Goal: Communication & Community: Answer question/provide support

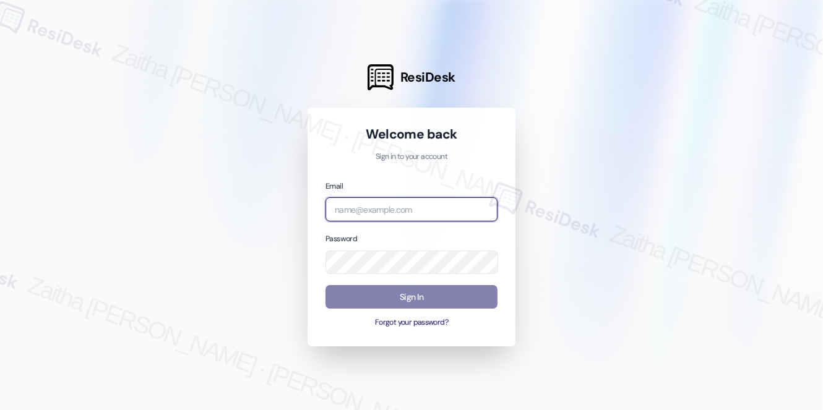
click at [389, 207] on input "email" at bounding box center [411, 209] width 172 height 24
type input "automated-surveys-grant_main-zaitha.mae.[PERSON_NAME]@grant_[DOMAIN_NAME]"
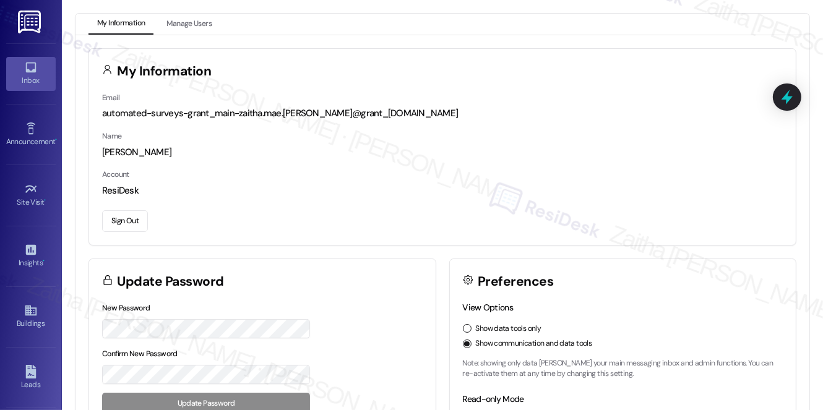
click at [33, 82] on div "Inbox" at bounding box center [31, 80] width 62 height 12
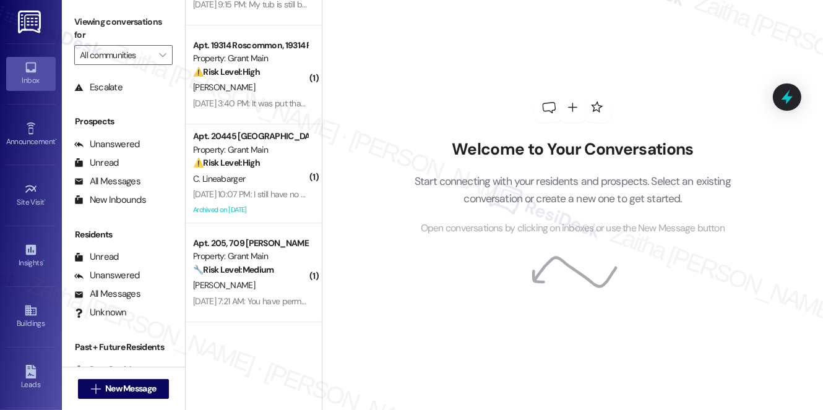
scroll to position [147, 0]
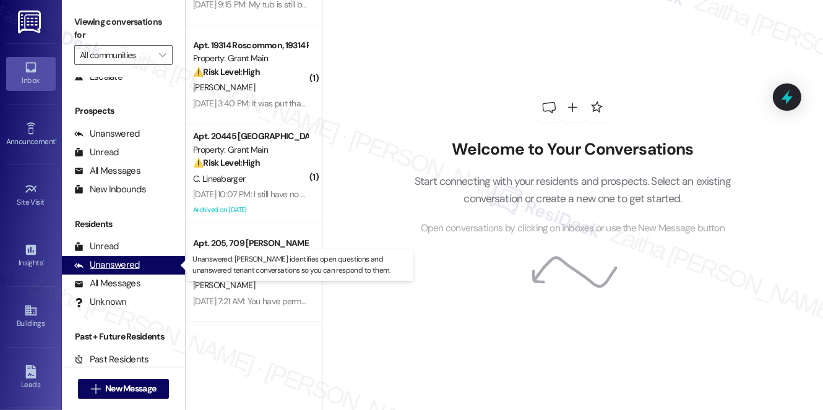
click at [126, 271] on div "Unanswered" at bounding box center [107, 265] width 66 height 13
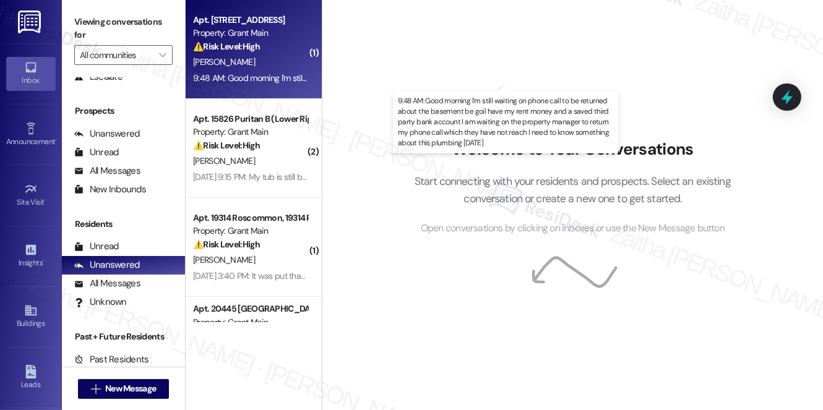
click at [263, 72] on div "9:48 AM: Good morning I'm still waiting on phone call to be returned about the …" at bounding box center [729, 77] width 1072 height 11
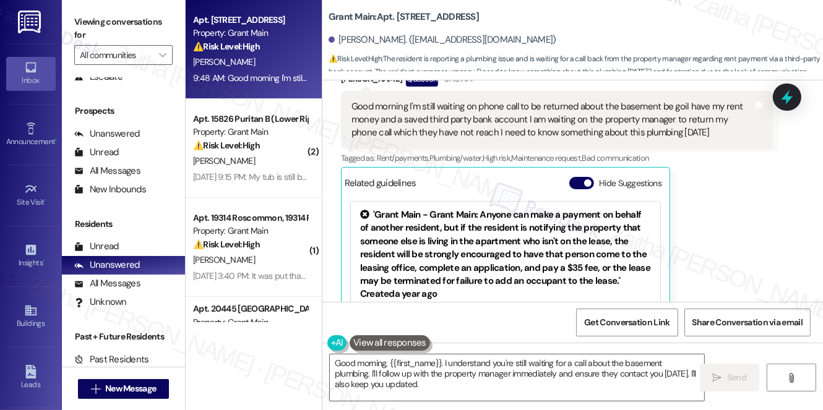
scroll to position [12773, 0]
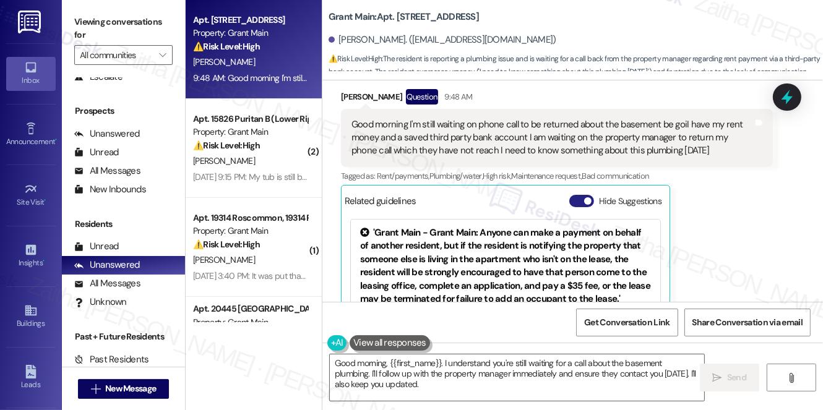
click at [575, 195] on button "Hide Suggestions" at bounding box center [581, 201] width 25 height 12
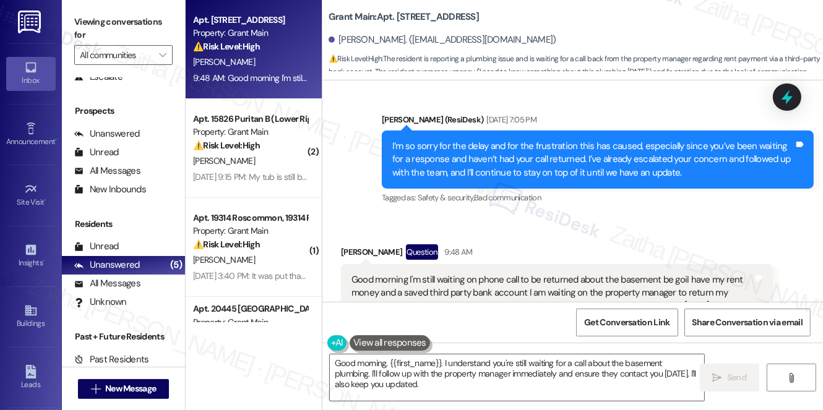
scroll to position [12665, 0]
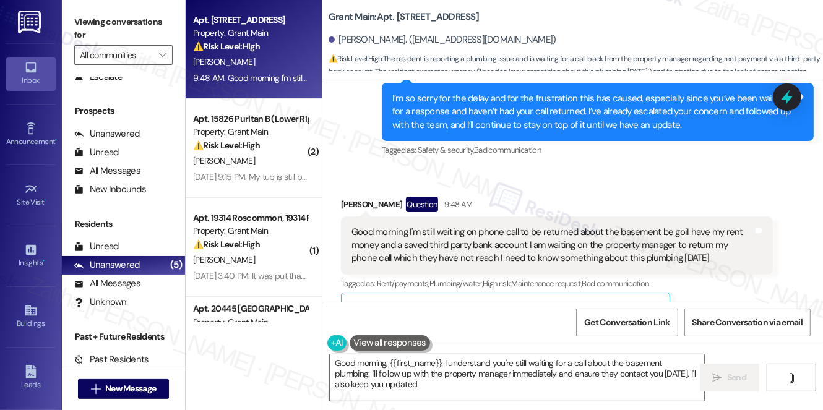
click at [479, 19] on b "Grant Main: Apt. 14366 Westwood, 14366 Westwood" at bounding box center [403, 17] width 150 height 13
copy b "14366"
click at [452, 377] on textarea "Good morning, {{first_name}}. I understand you're still waiting for a call abou…" at bounding box center [517, 377] width 374 height 46
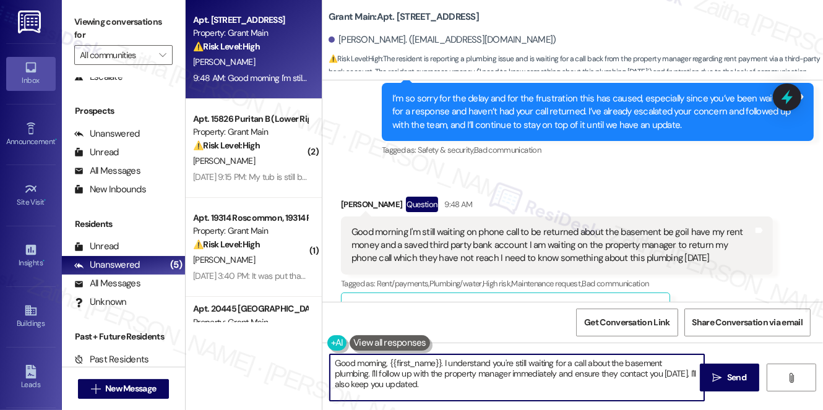
click at [452, 377] on textarea "Good morning, {{first_name}}. I understand you're still waiting for a call abou…" at bounding box center [517, 377] width 374 height 46
click at [477, 376] on textarea "Good morning, {{first_name}}. I understand you're still waiting for a call abou…" at bounding box center [517, 377] width 374 height 46
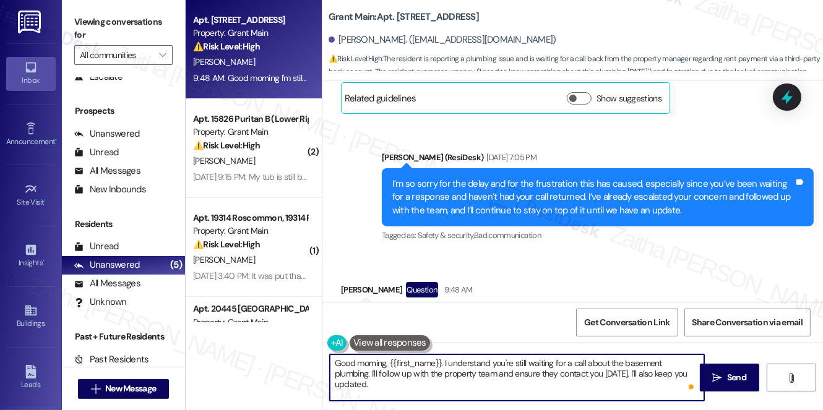
scroll to position [12609, 0]
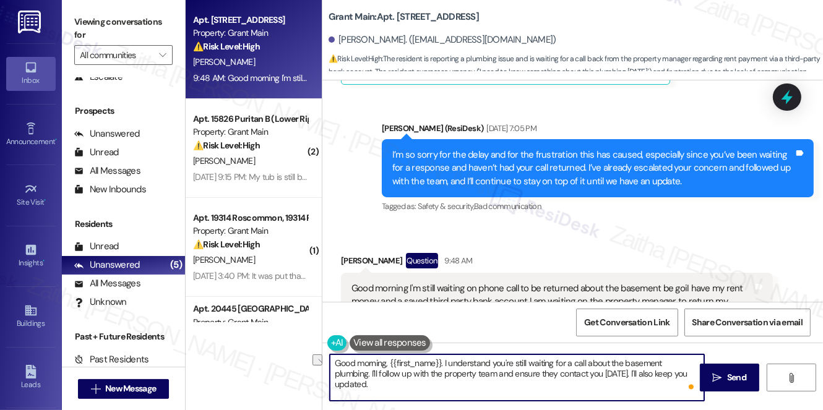
drag, startPoint x: 459, startPoint y: 374, endPoint x: 683, endPoint y: 383, distance: 223.4
click at [683, 383] on textarea "Good morning, {{first_name}}. I understand you're still waiting for a call abou…" at bounding box center [517, 377] width 374 height 46
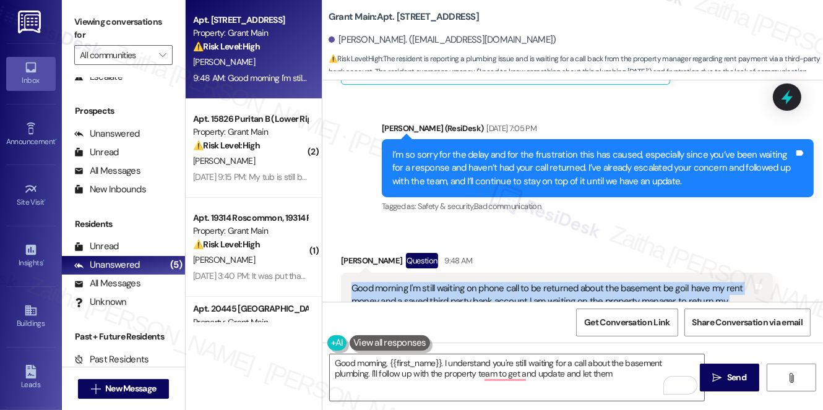
drag, startPoint x: 349, startPoint y: 255, endPoint x: 678, endPoint y: 288, distance: 330.0
click at [678, 288] on div "Good morning I'm still waiting on phone call to be returned about the basement …" at bounding box center [552, 302] width 404 height 40
copy div "Good morning I'm still waiting on phone call to be returned about the basement …"
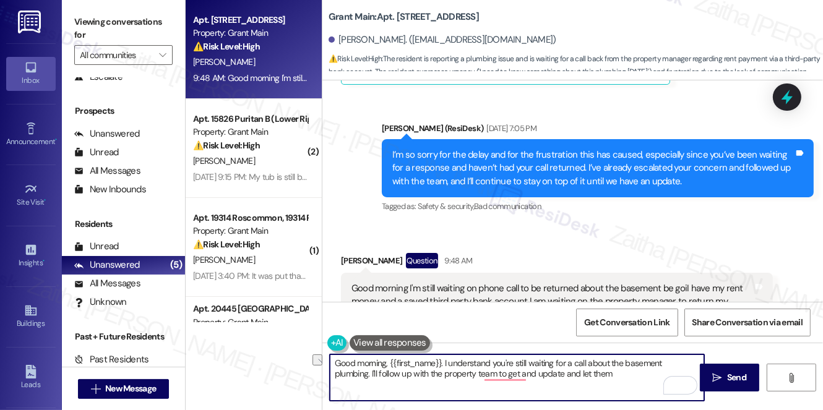
drag, startPoint x: 332, startPoint y: 375, endPoint x: 604, endPoint y: 379, distance: 271.5
click at [604, 379] on textarea "Good morning, {{first_name}}. I understand you're still waiting for a call abou…" at bounding box center [517, 377] width 374 height 46
paste textarea "I’ll follow up with the property manager regarding your call and share any upda…"
click at [460, 377] on textarea "Good morning, {{first_name}}. I understand you're still waiting for a call abou…" at bounding box center [517, 377] width 374 height 46
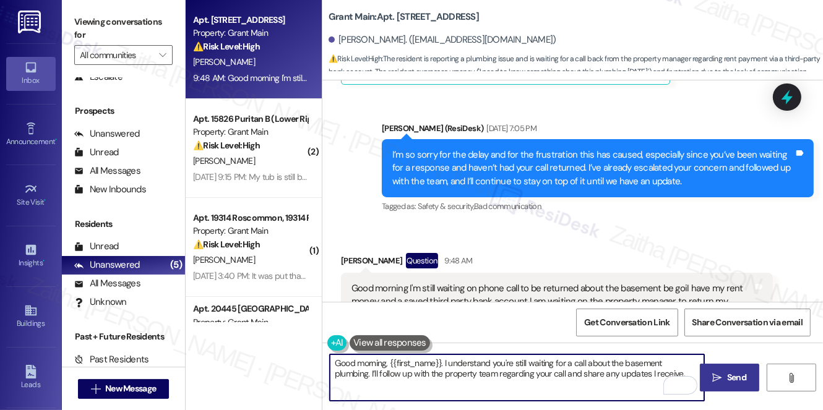
type textarea "Good morning, {{first_name}}. I understand you're still waiting for a call abou…"
click at [729, 385] on button " Send" at bounding box center [729, 378] width 60 height 28
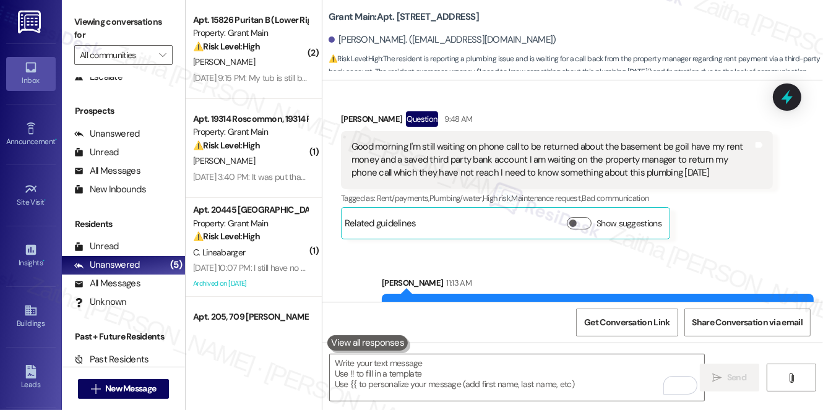
scroll to position [12765, 0]
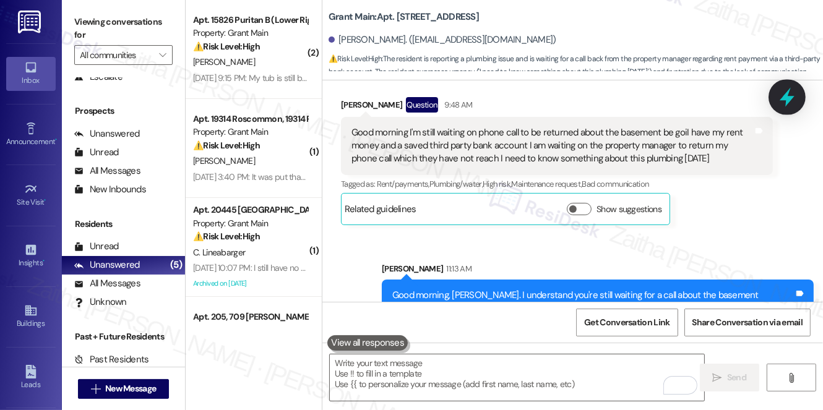
click at [792, 92] on icon at bounding box center [786, 97] width 21 height 21
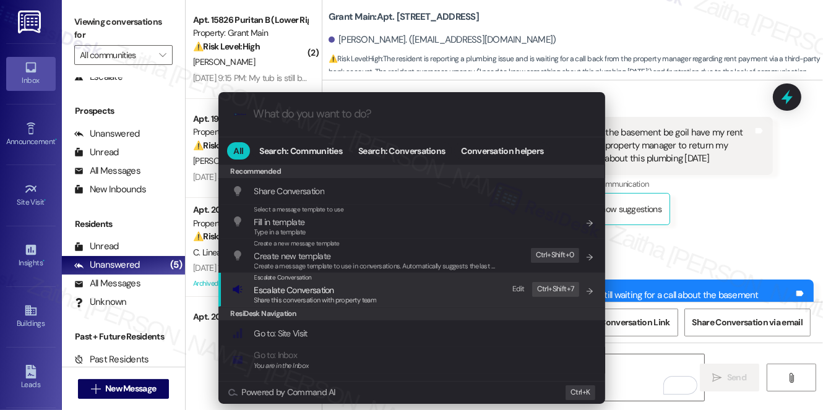
click at [310, 286] on span "Escalate Conversation" at bounding box center [294, 289] width 80 height 11
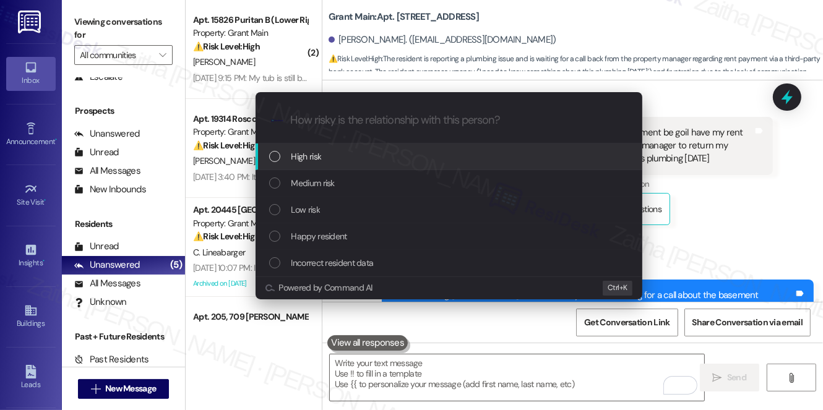
click at [343, 154] on div "High risk" at bounding box center [450, 157] width 362 height 14
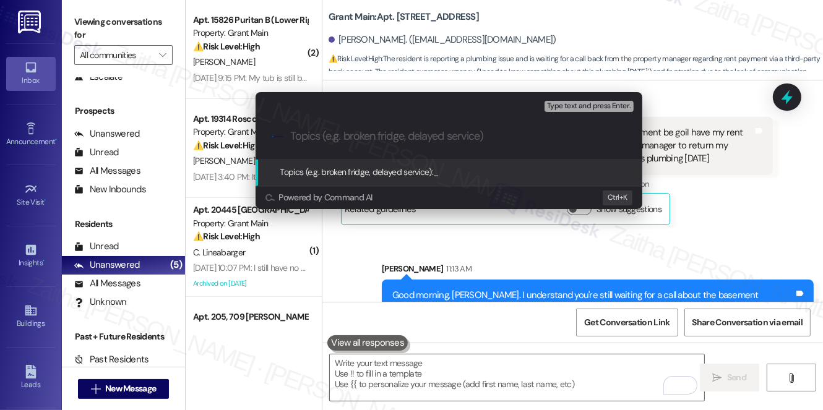
paste input "Follow-Up on Basement Plumbing Concern"
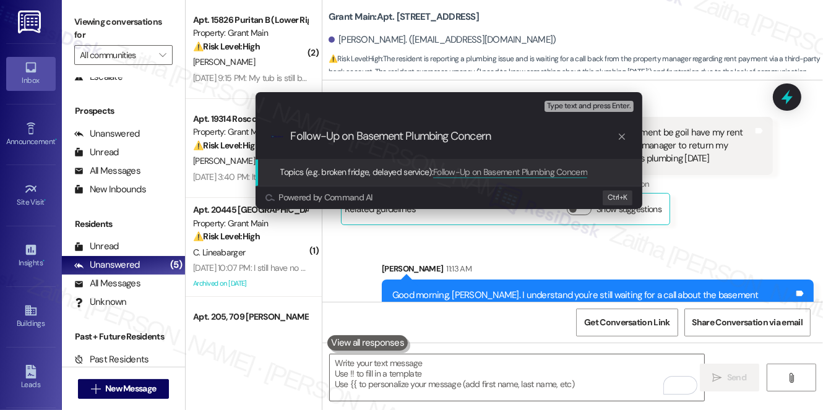
click at [738, 192] on div "Escalate Conversation High risk Topics (e.g. broken fridge, delayed service) An…" at bounding box center [411, 205] width 823 height 410
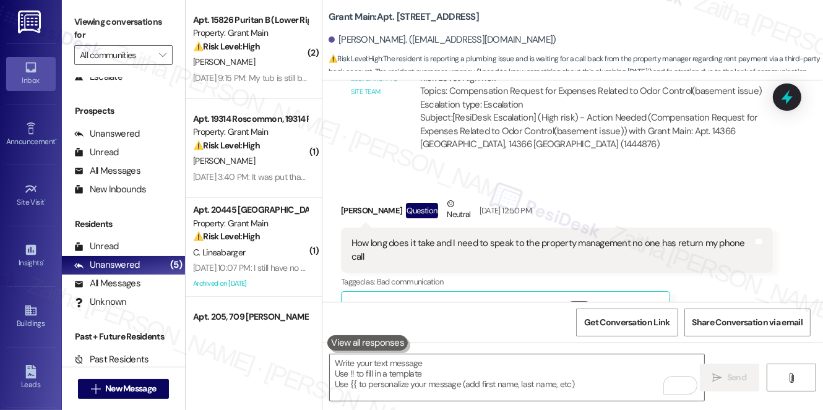
scroll to position [12314, 0]
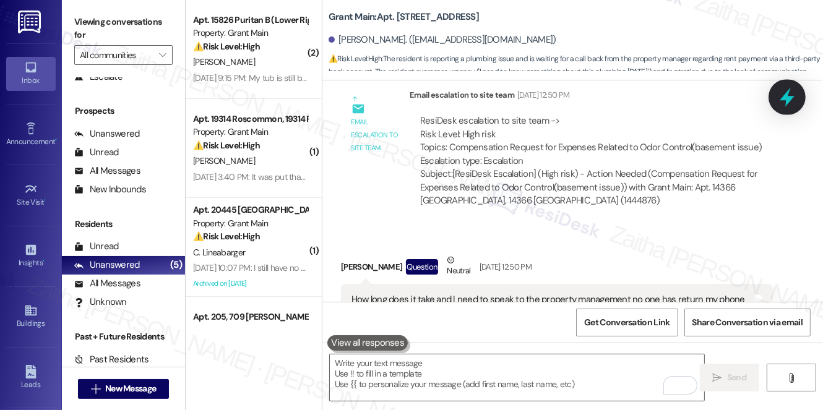
click at [786, 105] on icon at bounding box center [786, 97] width 15 height 19
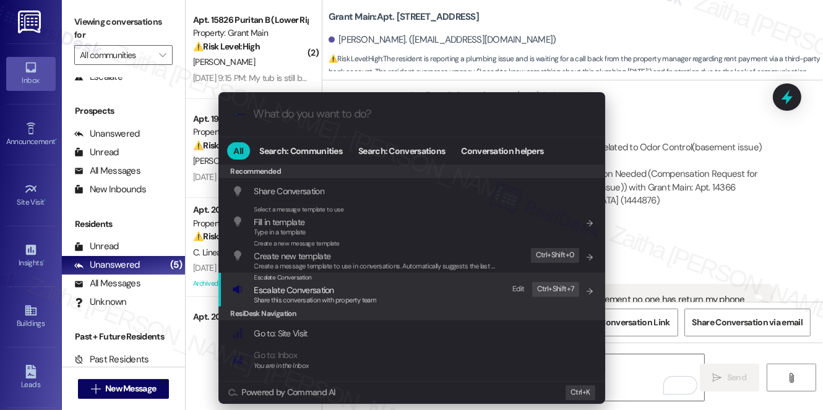
click at [307, 292] on span "Escalate Conversation" at bounding box center [294, 289] width 80 height 11
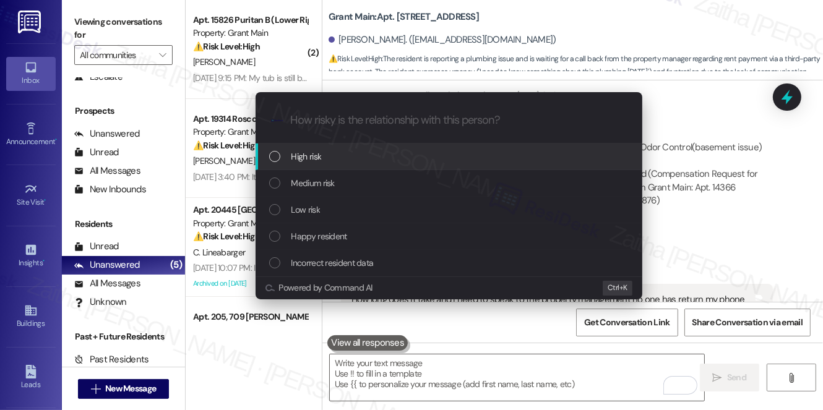
click at [335, 161] on div "High risk" at bounding box center [450, 157] width 362 height 14
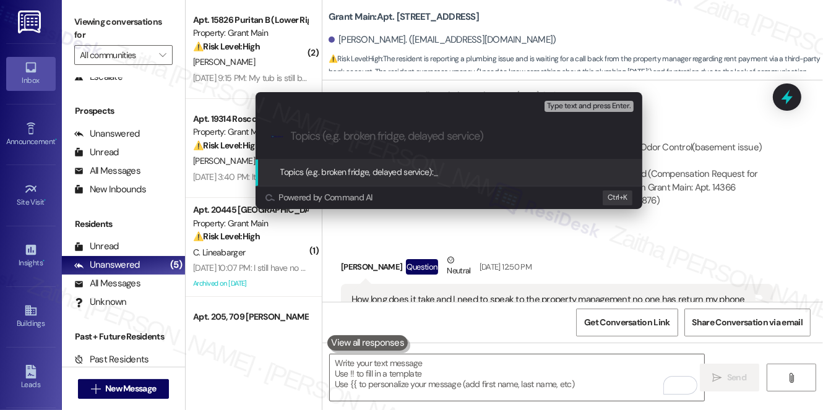
paste input "Follow-Up on Basement Plumbing Concern"
type input "Follow-Up on Basement Plumbing Concern"
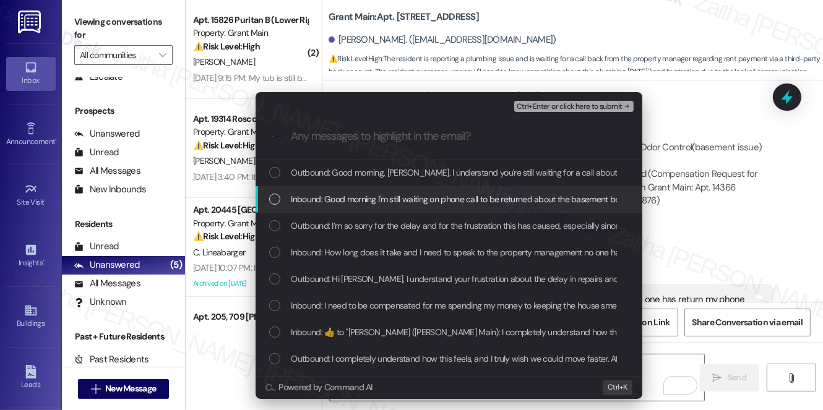
click at [425, 197] on span "Inbound: Good morning I'm still waiting on phone call to be returned about the …" at bounding box center [826, 199] width 1071 height 14
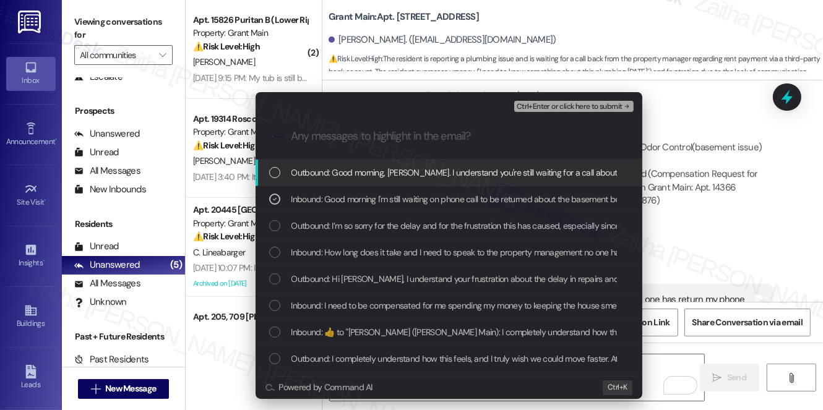
click at [570, 110] on span "Ctrl+Enter or click here to submit" at bounding box center [569, 107] width 106 height 9
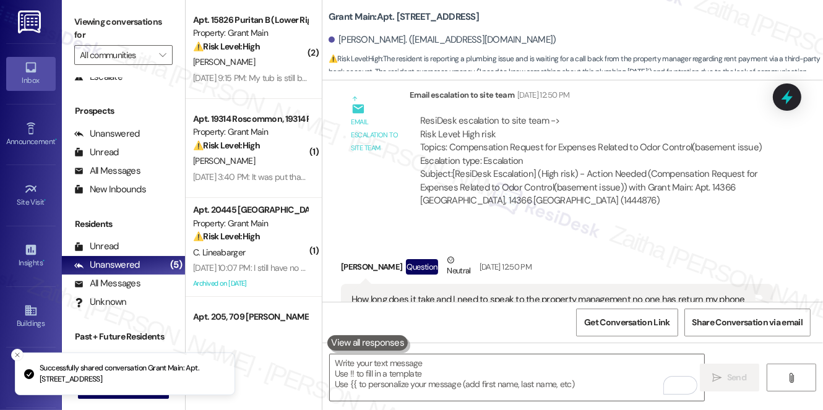
scroll to position [12829, 0]
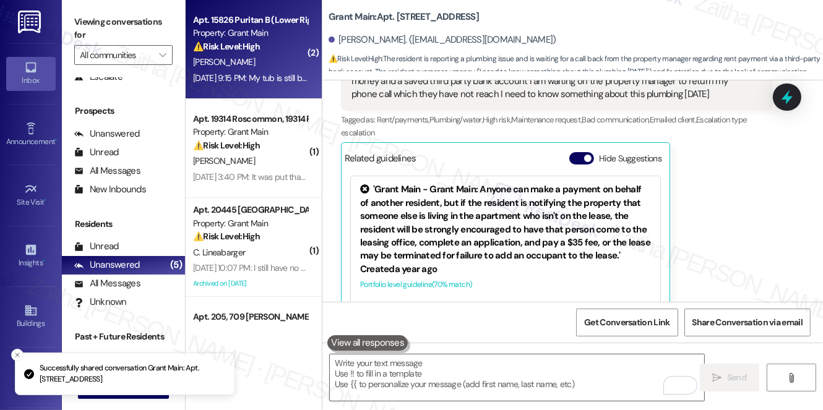
click at [260, 49] on strong "⚠️ Risk Level: High" at bounding box center [226, 46] width 67 height 11
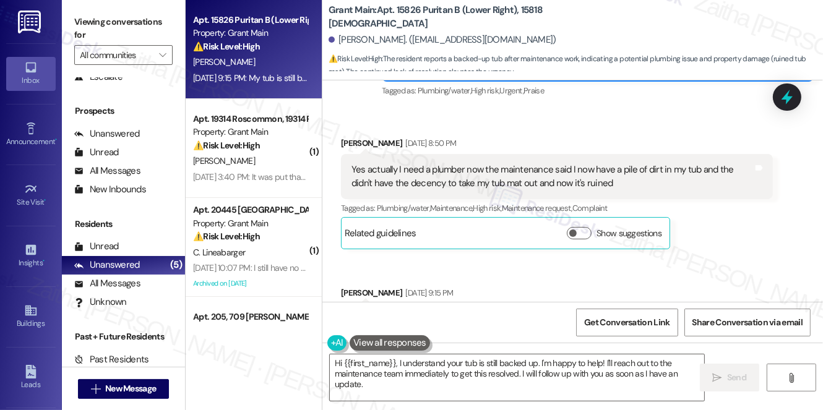
scroll to position [2797, 0]
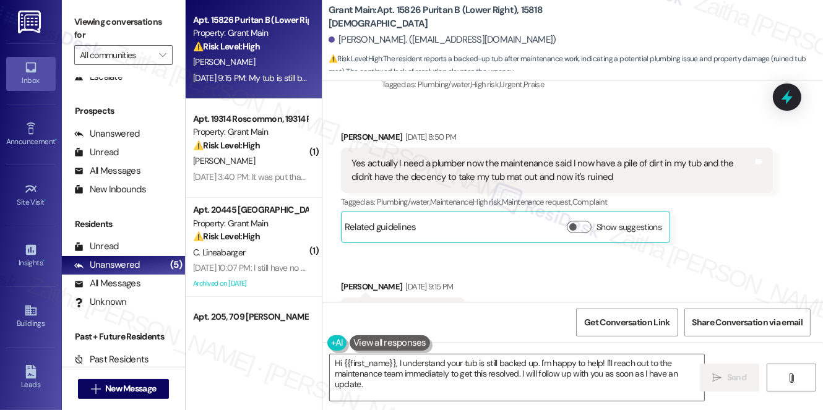
click at [524, 15] on b "Grant Main: Apt. 15826 Puritan B (Lower Right), 15818 Puritan" at bounding box center [451, 17] width 247 height 27
copy b "15818"
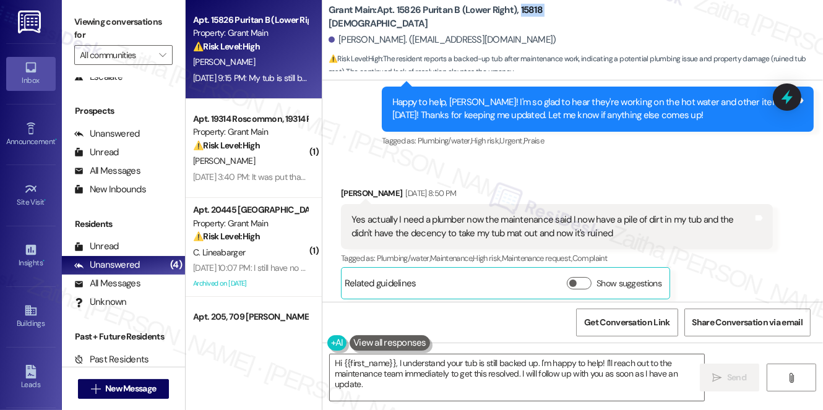
scroll to position [2741, 0]
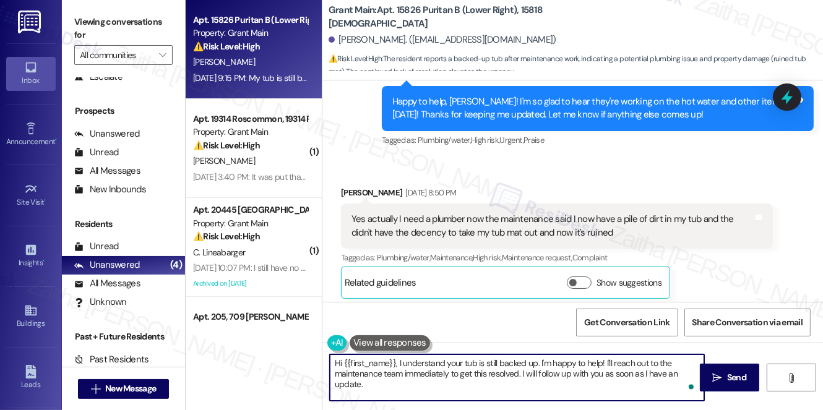
drag, startPoint x: 541, startPoint y: 358, endPoint x: 552, endPoint y: 384, distance: 28.5
click at [552, 384] on textarea "Hi {{first_name}}, I understand your tub is still backed up. I'm happy to help!…" at bounding box center [517, 377] width 374 height 46
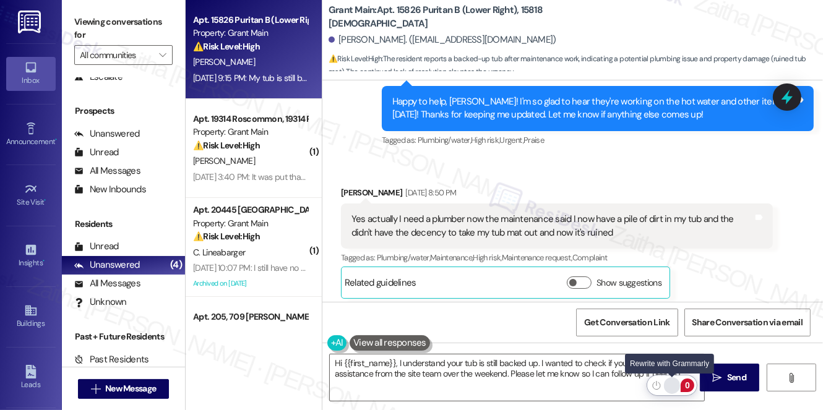
click at [669, 380] on div "Rewrite with Grammarly" at bounding box center [672, 385] width 14 height 14
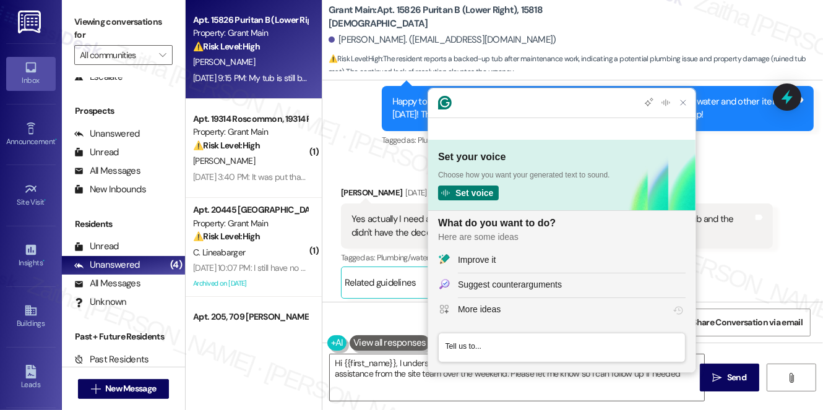
scroll to position [0, 0]
click at [500, 262] on div "Improve it" at bounding box center [572, 260] width 228 height 13
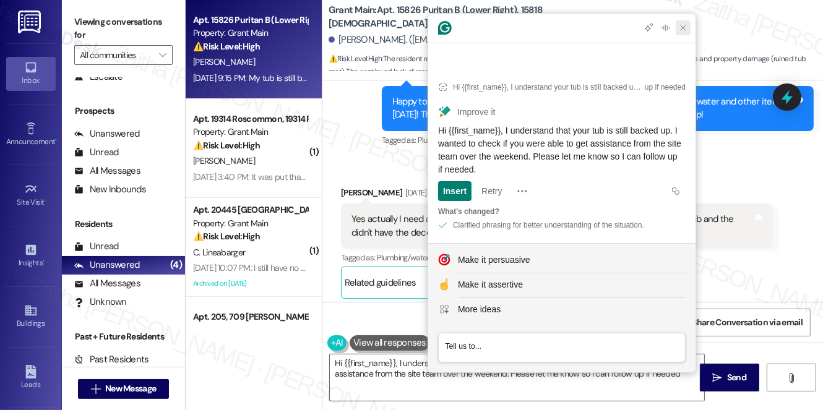
drag, startPoint x: 681, startPoint y: 52, endPoint x: 676, endPoint y: 61, distance: 10.5
click at [681, 30] on icon "Close Grammarly Assistant" at bounding box center [682, 27] width 5 height 5
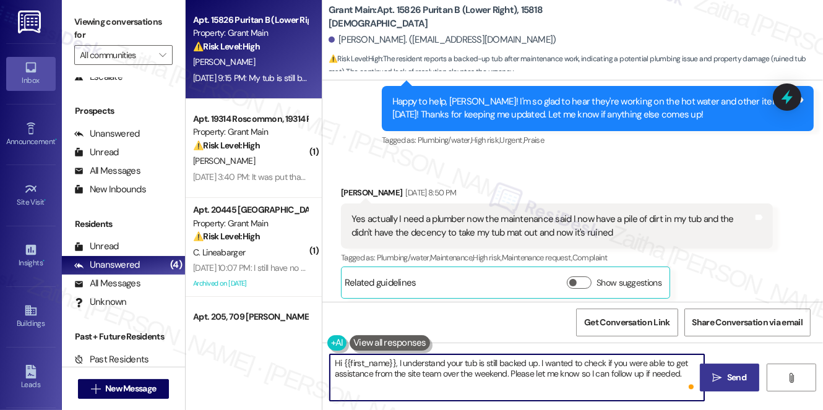
type textarea "Hi {{first_name}}, I understand your tub is still backed up. I wanted to check …"
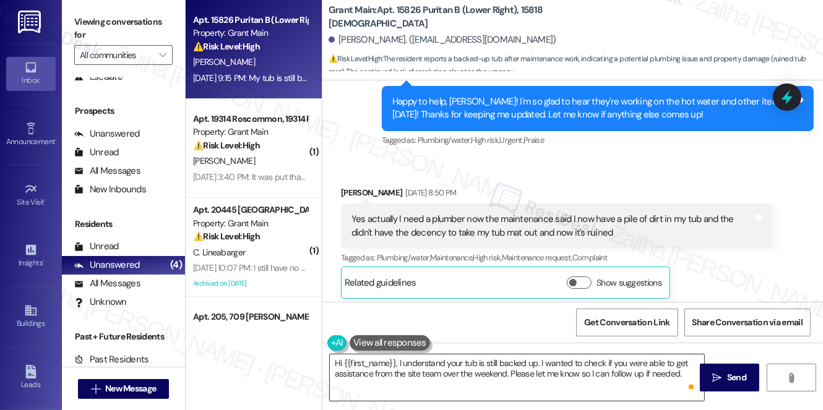
drag, startPoint x: 726, startPoint y: 376, endPoint x: 704, endPoint y: 354, distance: 31.1
click at [727, 376] on span "Send" at bounding box center [736, 377] width 19 height 13
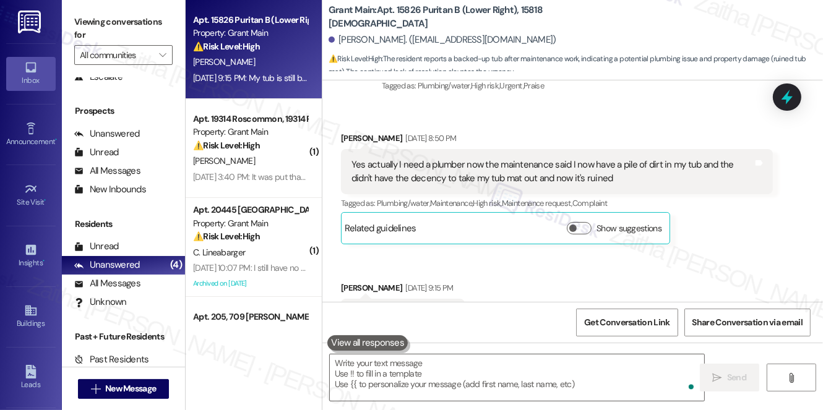
scroll to position [2797, 0]
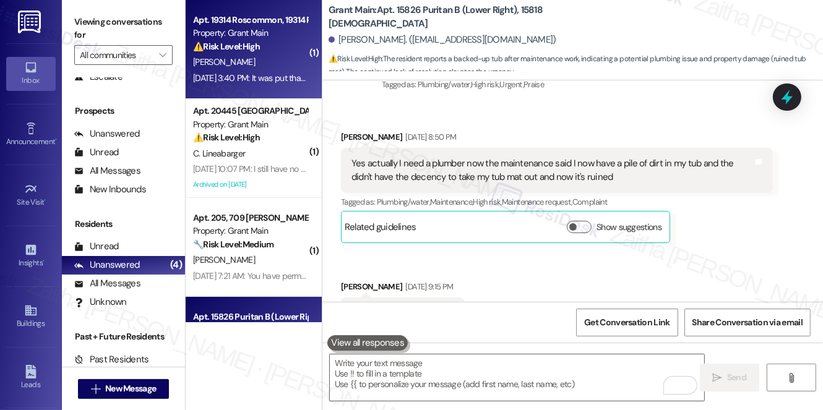
click at [285, 61] on div "[PERSON_NAME]" at bounding box center [250, 61] width 117 height 15
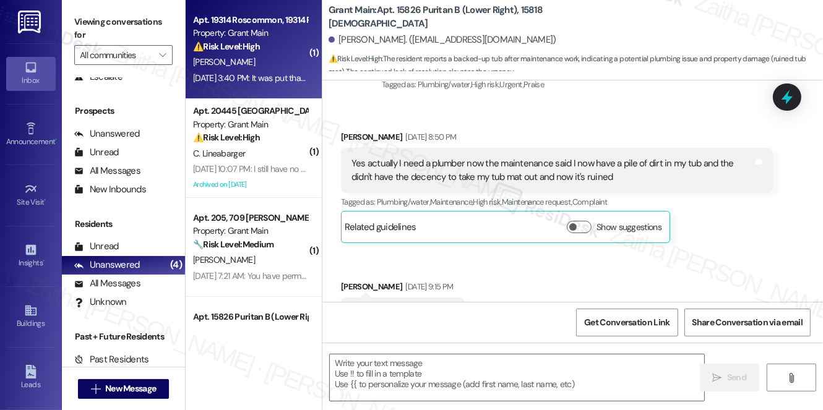
type textarea "Fetching suggested responses. Please feel free to read through the conversation…"
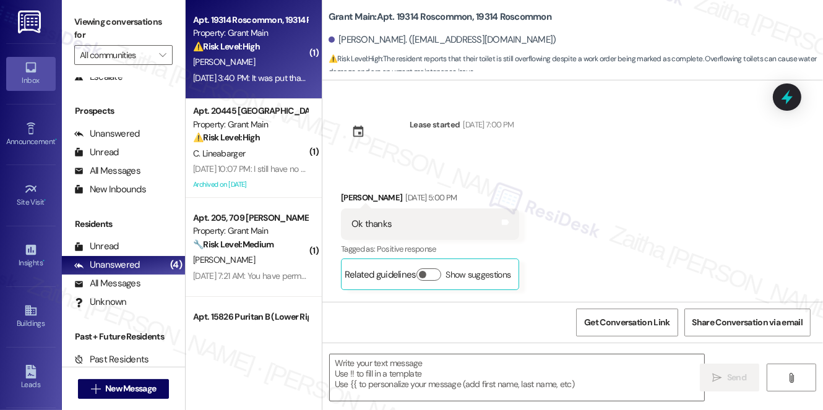
type textarea "Fetching suggested responses. Please feel free to read through the conversation…"
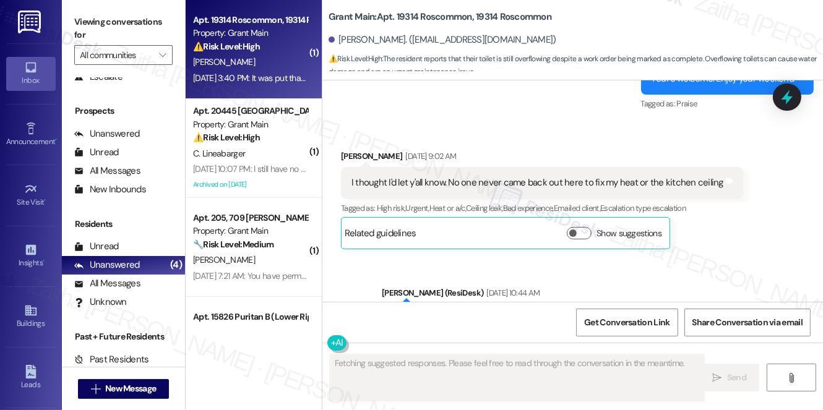
scroll to position [10977, 0]
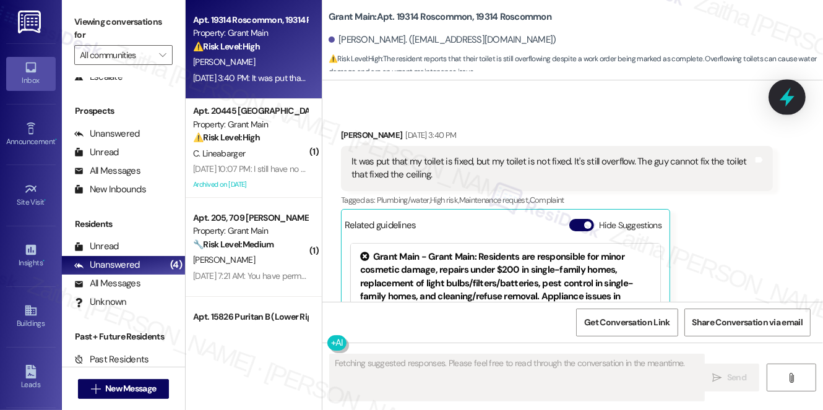
click at [778, 93] on icon at bounding box center [786, 97] width 21 height 21
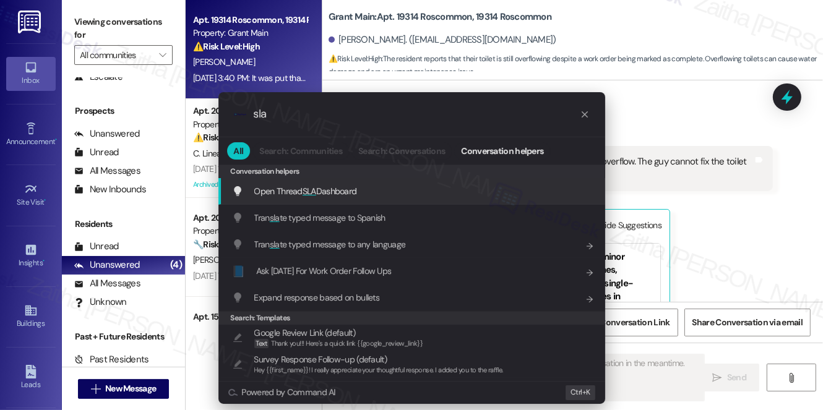
type input "sla"
click at [346, 191] on span "Open Thread SLA Dashboard" at bounding box center [305, 191] width 103 height 11
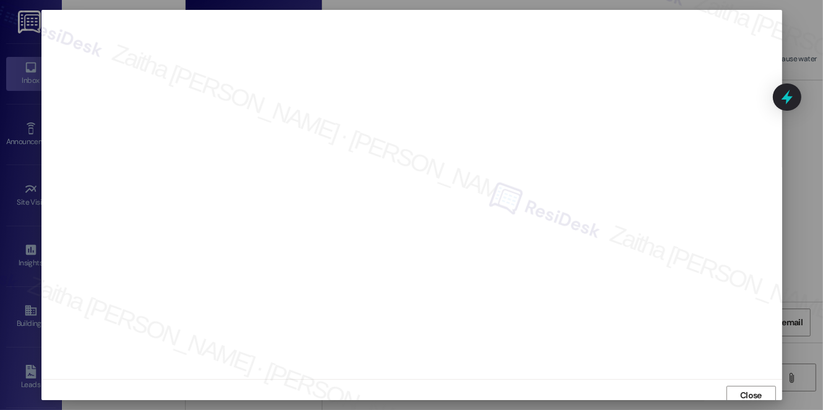
scroll to position [5, 0]
type textarea "Hi {{first_name}}, I understand your toilet is still overflowing despite the wo…"
click at [748, 382] on span "Close" at bounding box center [751, 384] width 22 height 13
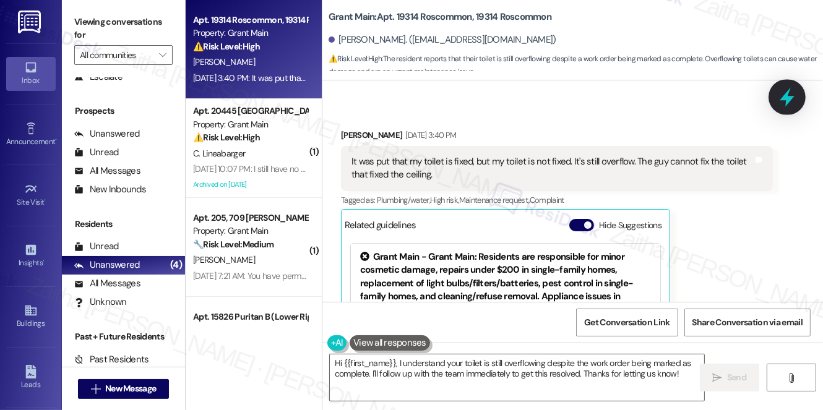
click at [779, 98] on icon at bounding box center [786, 97] width 21 height 21
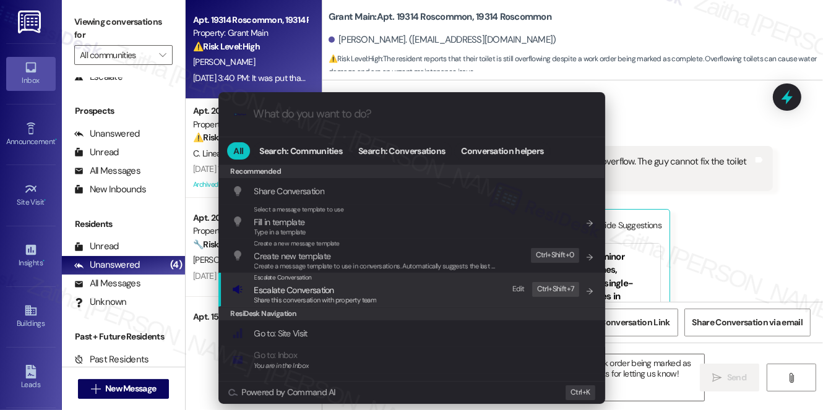
click at [348, 291] on span "Escalate Conversation" at bounding box center [315, 290] width 122 height 14
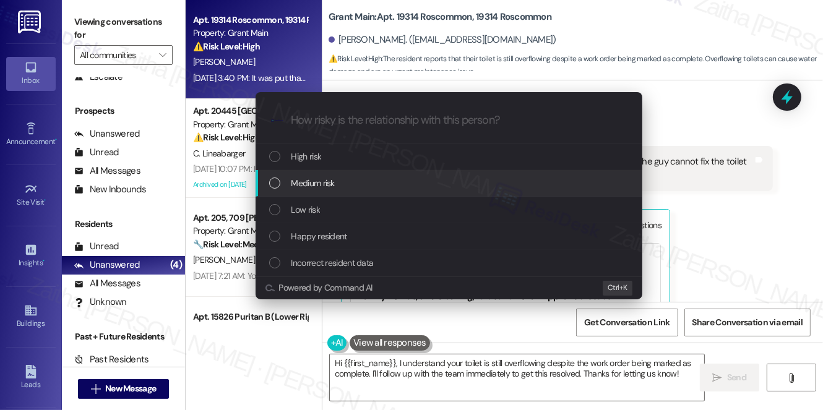
click at [717, 189] on div "Escalate Conversation How risky is the relationship with this person? Topics (e…" at bounding box center [411, 205] width 823 height 410
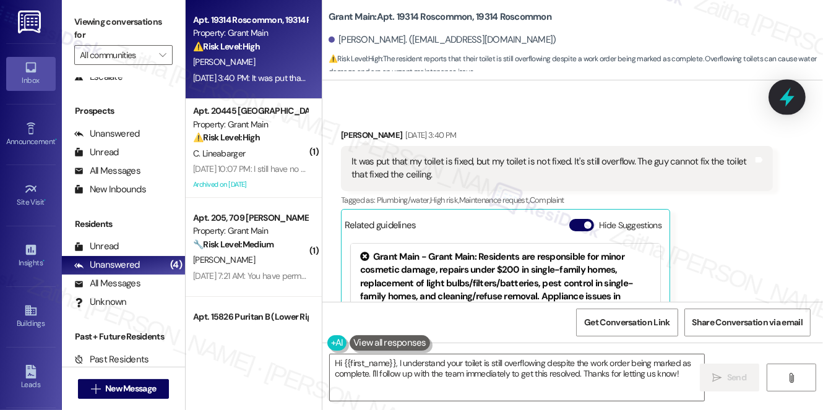
click at [786, 100] on icon at bounding box center [786, 97] width 15 height 19
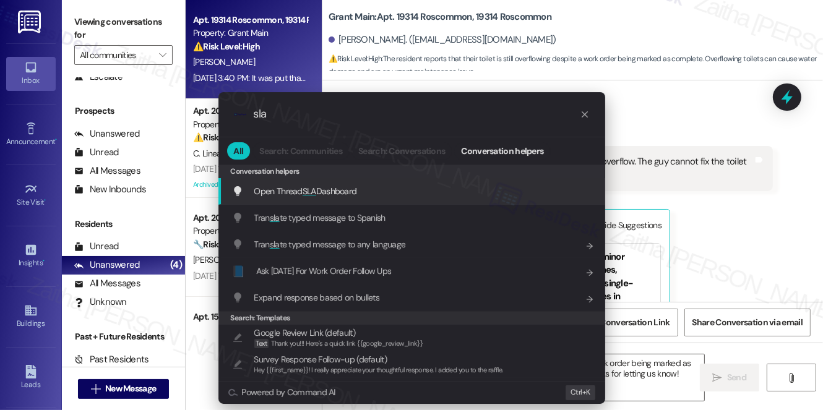
type input "sla"
click at [325, 194] on span "Open Thread SLA Dashboard" at bounding box center [305, 191] width 103 height 11
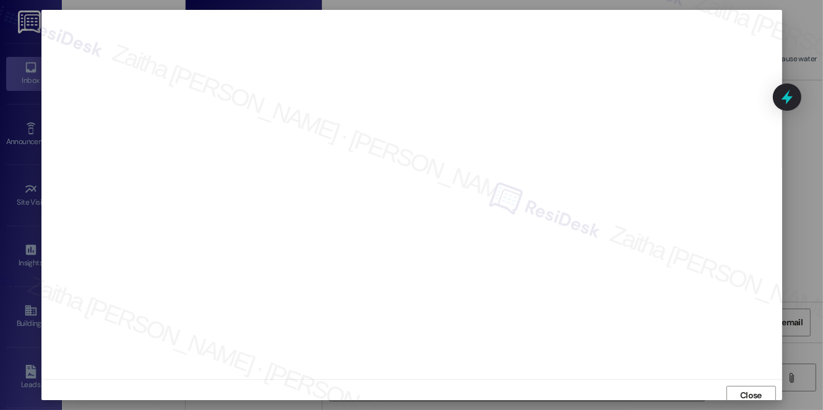
scroll to position [5, 0]
click at [745, 393] on span "Close" at bounding box center [751, 390] width 22 height 13
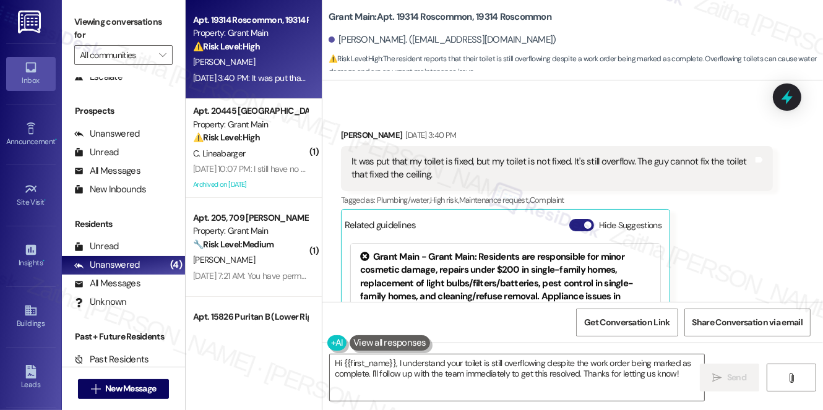
click at [577, 219] on button "Hide Suggestions" at bounding box center [581, 225] width 25 height 12
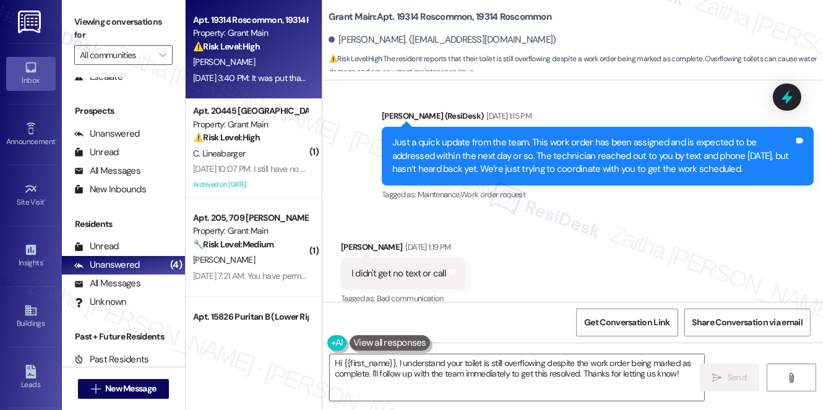
scroll to position [10363, 0]
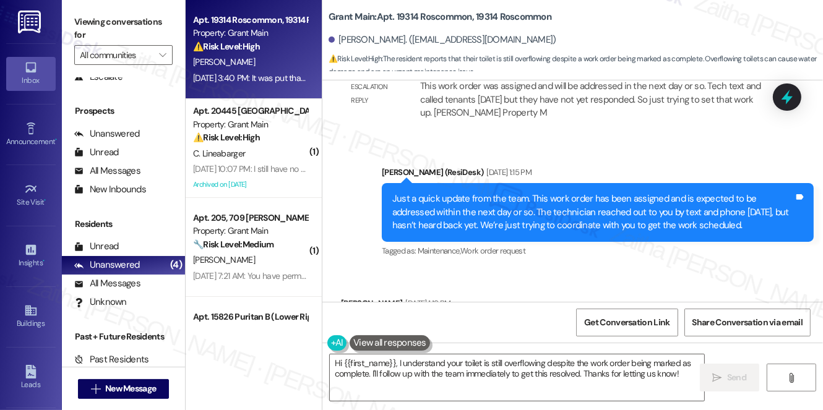
click at [485, 17] on b "Grant Main: Apt. 19314 Roscommon, 19314 Roscommon" at bounding box center [439, 17] width 223 height 13
click at [486, 17] on b "Grant Main: Apt. 19314 Roscommon, 19314 Roscommon" at bounding box center [439, 17] width 223 height 13
copy b "19314"
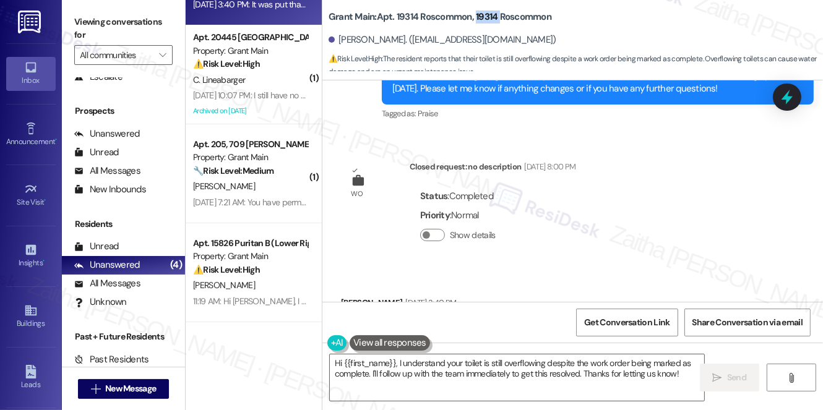
scroll to position [10813, 0]
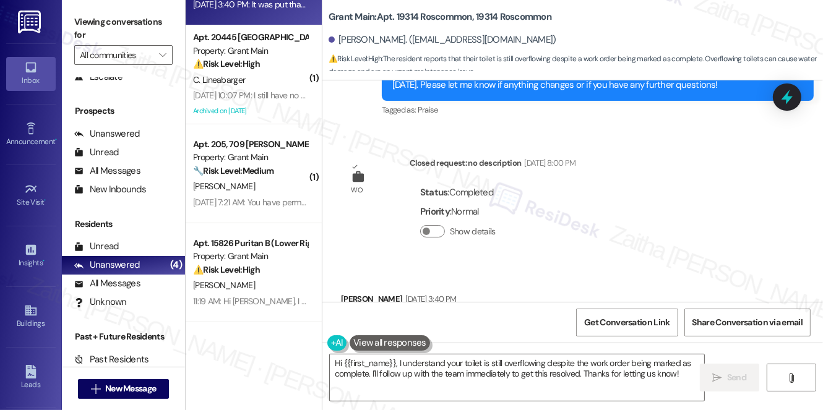
drag, startPoint x: 355, startPoint y: 215, endPoint x: 438, endPoint y: 226, distance: 83.5
click at [438, 310] on div "It was put that my toilet is fixed, but my toilet is not fixed. It's still over…" at bounding box center [557, 332] width 432 height 45
copy div "It was put that my toilet is fixed, but my toilet is not fixed. It's still over…"
click at [584, 265] on div "Received via SMS Regina Bethune Sep 20, 2025 at 3:40 PM It was put that my toil…" at bounding box center [572, 340] width 500 height 150
drag, startPoint x: 377, startPoint y: 17, endPoint x: 597, endPoint y: 17, distance: 220.8
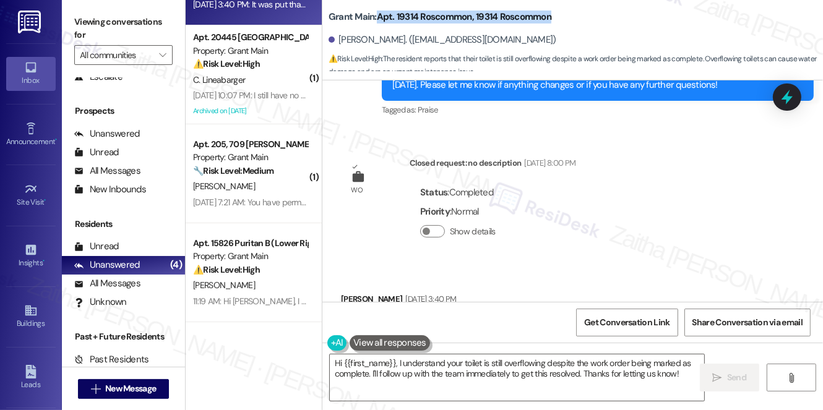
click at [597, 17] on div "Grant Main: Apt. 19314 Roscommon, 19314 Roscommon Regina Bethune. (rbethune88@g…" at bounding box center [575, 37] width 494 height 68
copy b "Apt. 19314 Roscommon, 19314 Roscommon"
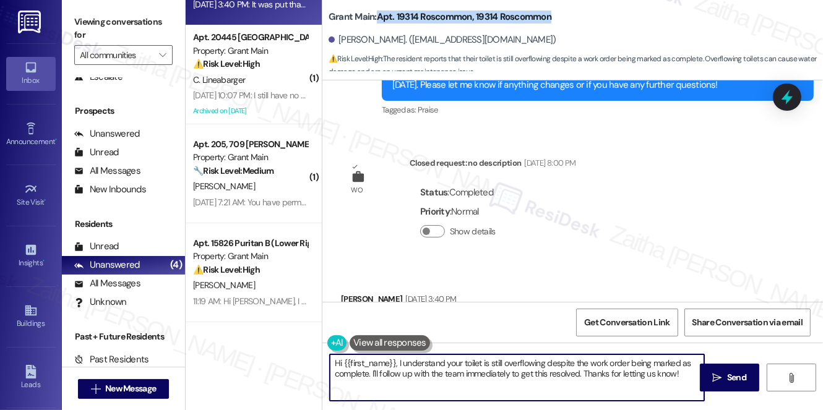
click at [487, 373] on textarea "Hi {{first_name}}, I understand your toilet is still overflowing despite the wo…" at bounding box center [517, 377] width 374 height 46
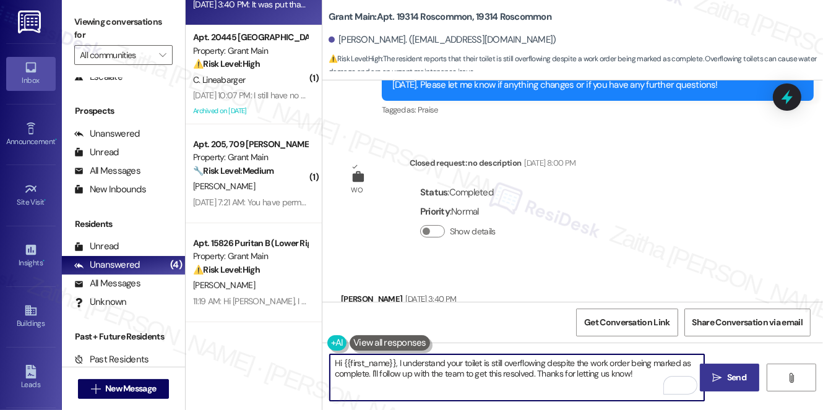
type textarea "Hi {{first_name}}, I understand your toilet is still overflowing despite the wo…"
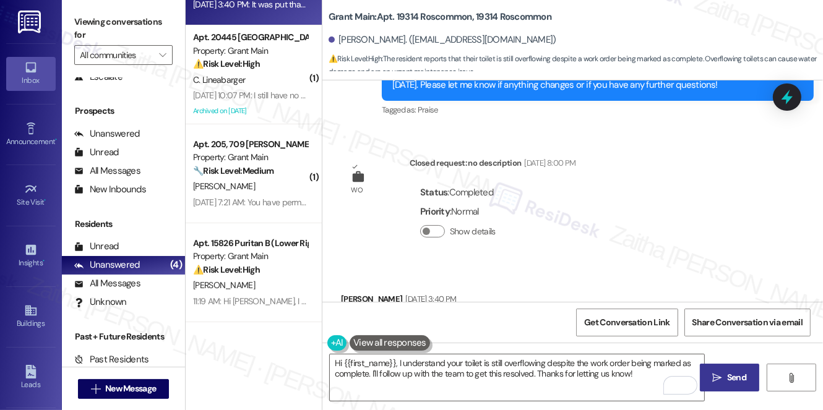
click at [729, 374] on span "Send" at bounding box center [736, 377] width 19 height 13
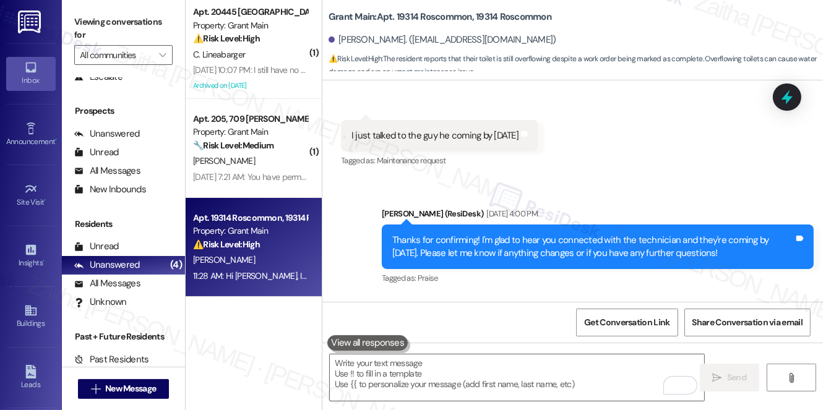
scroll to position [10631, 0]
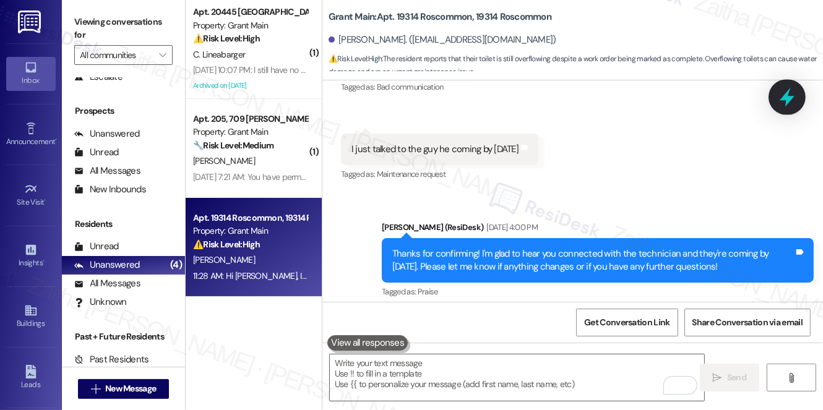
click at [779, 93] on icon at bounding box center [786, 97] width 21 height 21
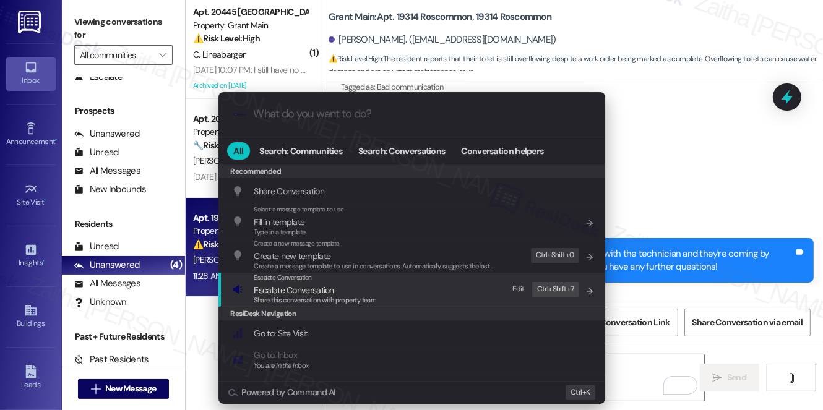
click at [284, 290] on span "Escalate Conversation" at bounding box center [294, 289] width 80 height 11
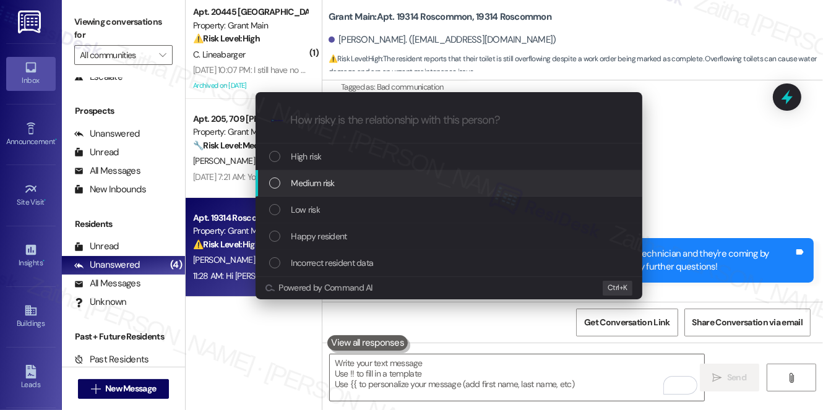
click at [336, 182] on div "Medium risk" at bounding box center [450, 183] width 362 height 14
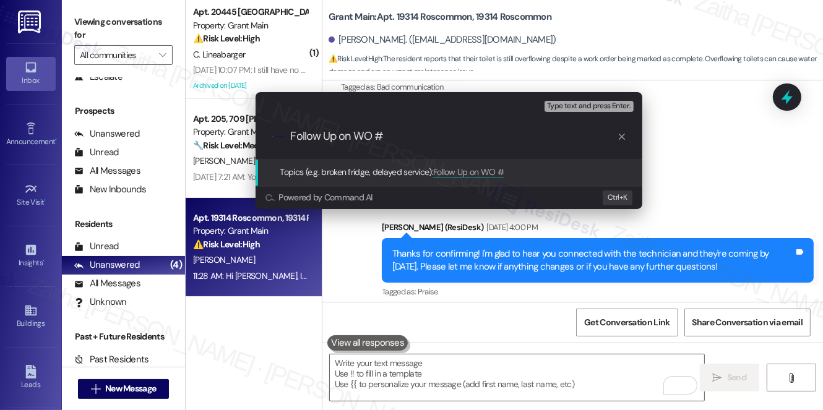
paste input "48386-1"
type input "Follow Up on WO # 48386 - Bathroom issue"
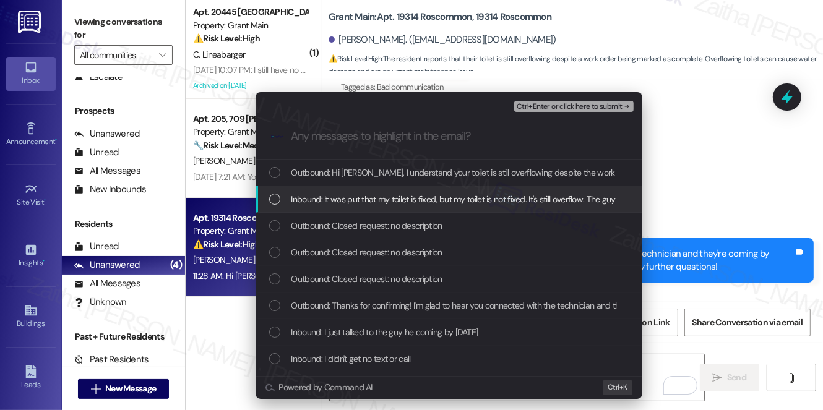
click at [406, 192] on span "Inbound: It was put that my toilet is fixed, but my toilet is not fixed. It's s…" at bounding box center [526, 199] width 470 height 14
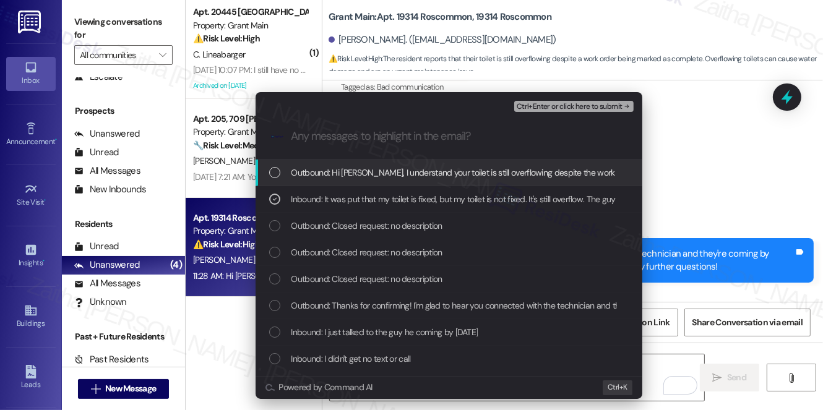
click at [560, 107] on span "Ctrl+Enter or click here to submit" at bounding box center [569, 107] width 106 height 9
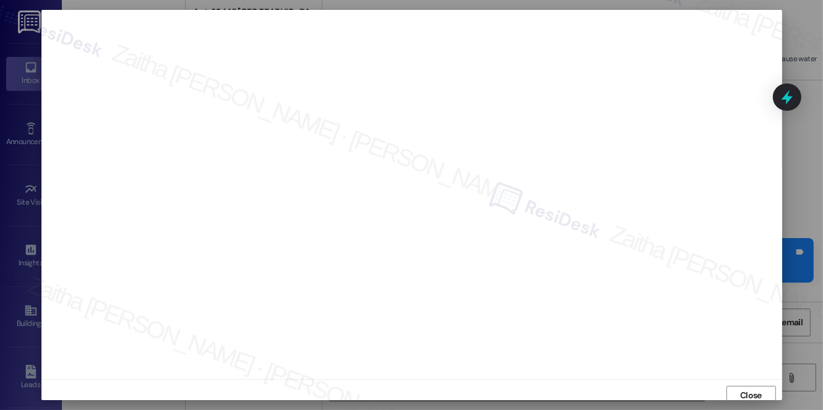
scroll to position [5, 0]
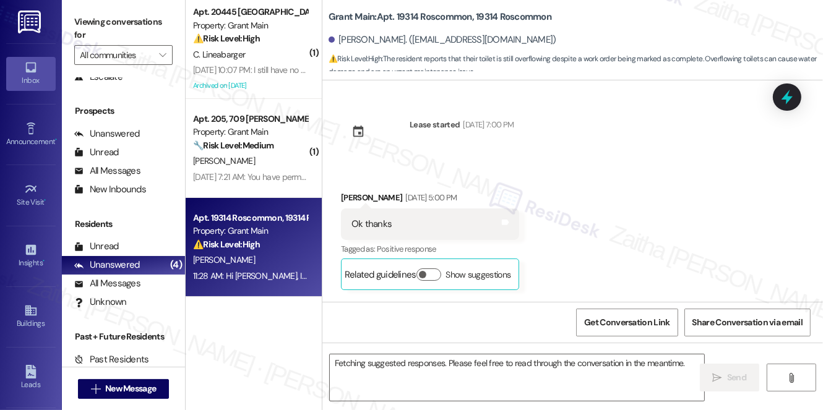
scroll to position [10976, 0]
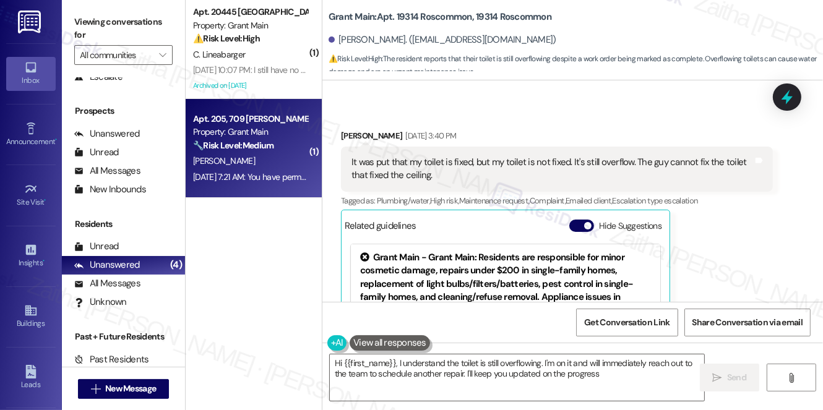
type textarea "Hi {{first_name}}, I understand the toilet is still overflowing. I'm on it and …"
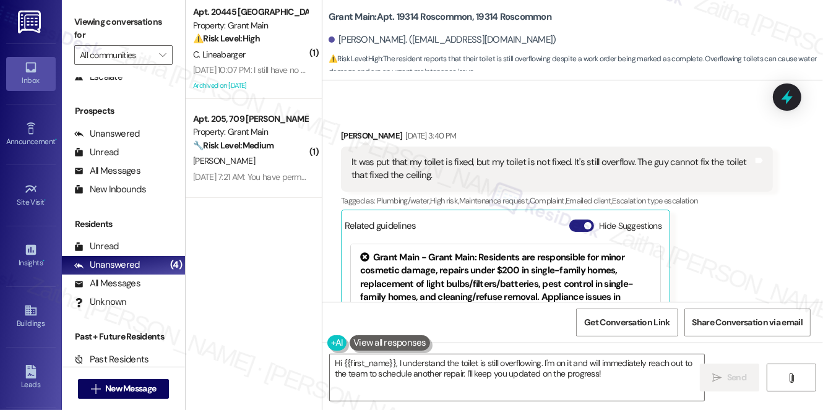
click at [576, 220] on button "Hide Suggestions" at bounding box center [581, 226] width 25 height 12
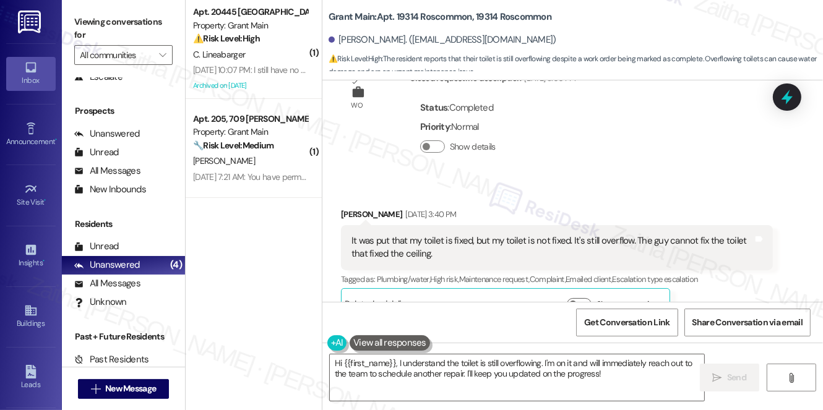
scroll to position [10930, 0]
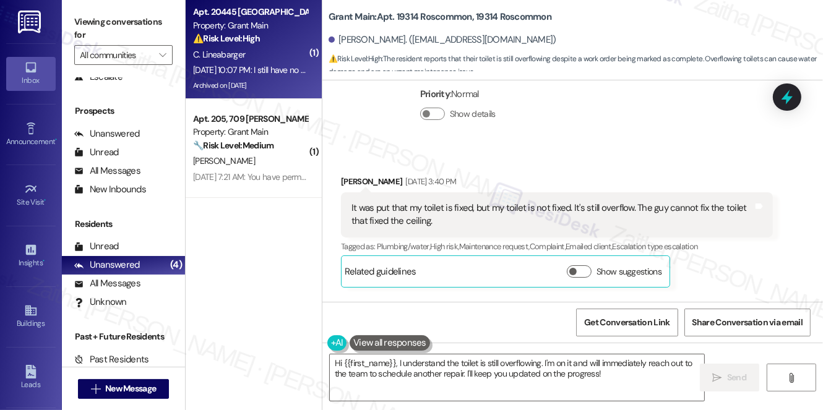
click at [279, 49] on div "C. Lineabarger" at bounding box center [250, 54] width 117 height 15
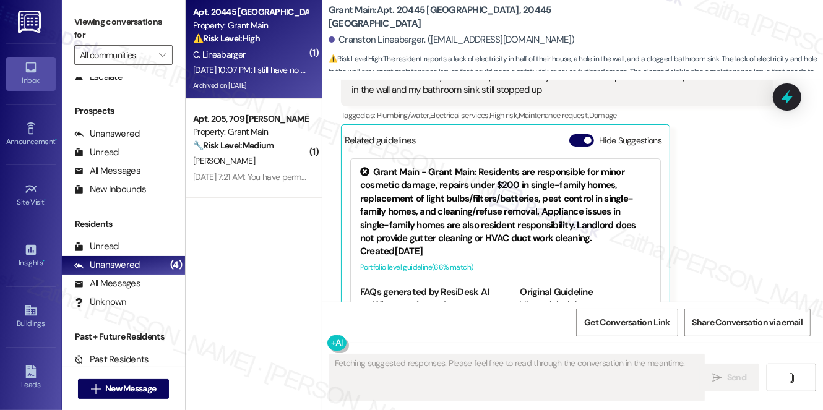
scroll to position [3053, 0]
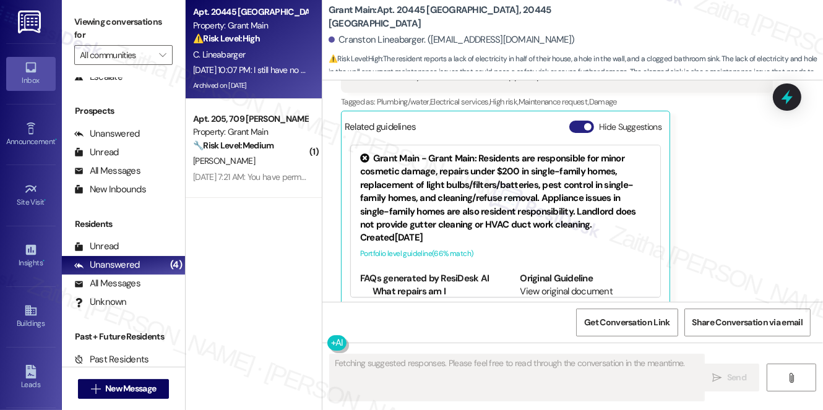
click at [580, 121] on button "Hide Suggestions" at bounding box center [581, 127] width 25 height 12
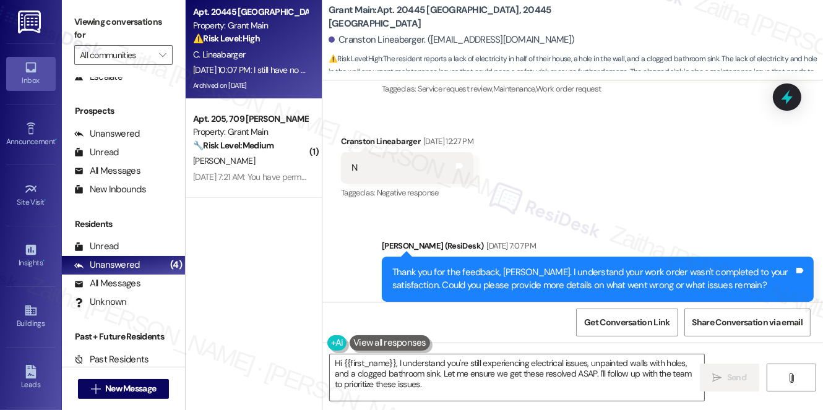
scroll to position [2721, 0]
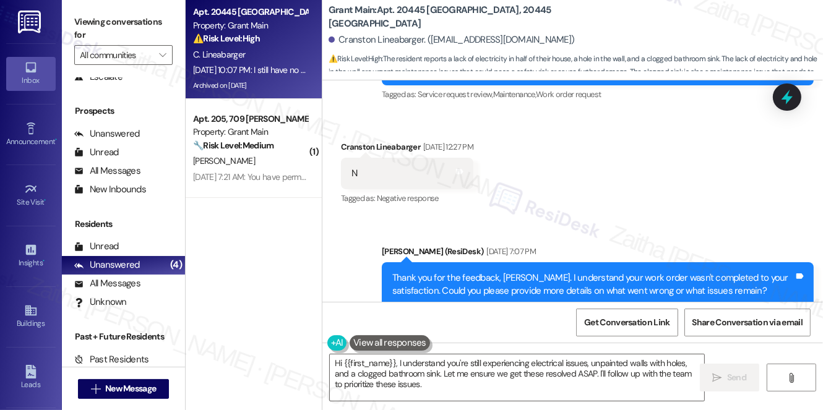
click at [479, 14] on b "Grant Main: Apt. 20445 Pinehurst, 20445 Pinehurst" at bounding box center [451, 17] width 247 height 27
copy b "20445"
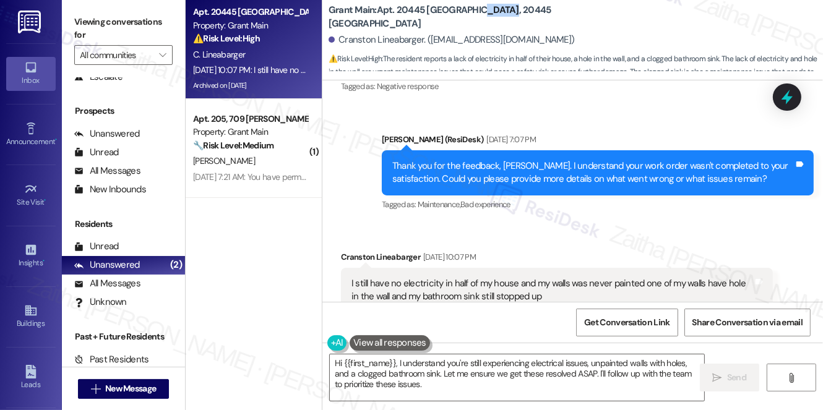
scroll to position [2889, 0]
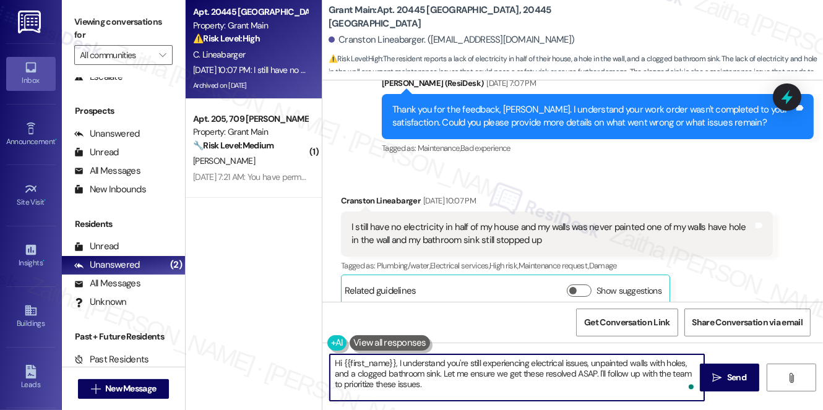
drag, startPoint x: 442, startPoint y: 371, endPoint x: 451, endPoint y: 390, distance: 20.7
click at [451, 390] on textarea "Hi {{first_name}}, I understand you're still experiencing electrical issues, un…" at bounding box center [517, 377] width 374 height 46
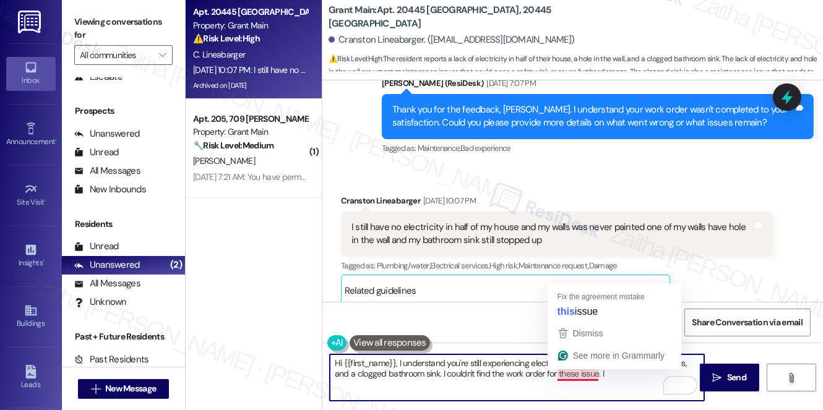
click at [595, 372] on textarea "Hi {{first_name}}, I understand you're still experiencing electrical issues, un…" at bounding box center [517, 377] width 374 height 46
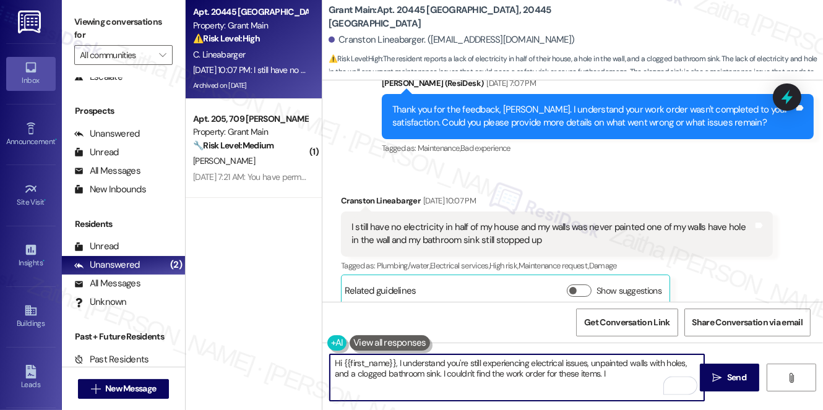
click at [609, 375] on textarea "Hi {{first_name}}, I understand you're still experiencing electrical issues, un…" at bounding box center [517, 377] width 374 height 46
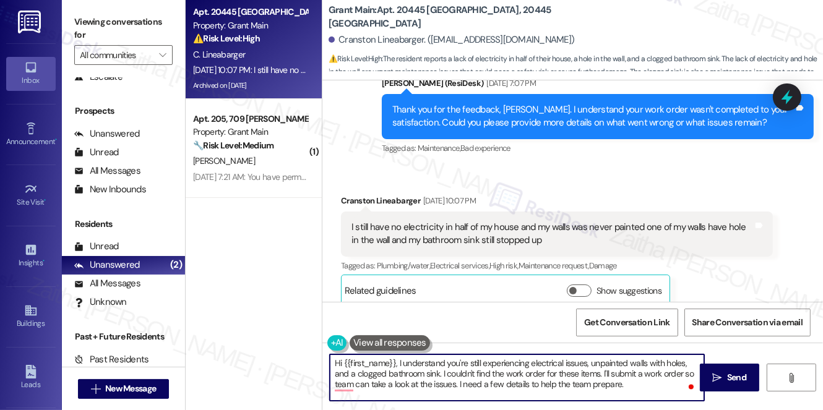
type textarea "Hi {{first_name}}, I understand you're still experiencing electrical issues, un…"
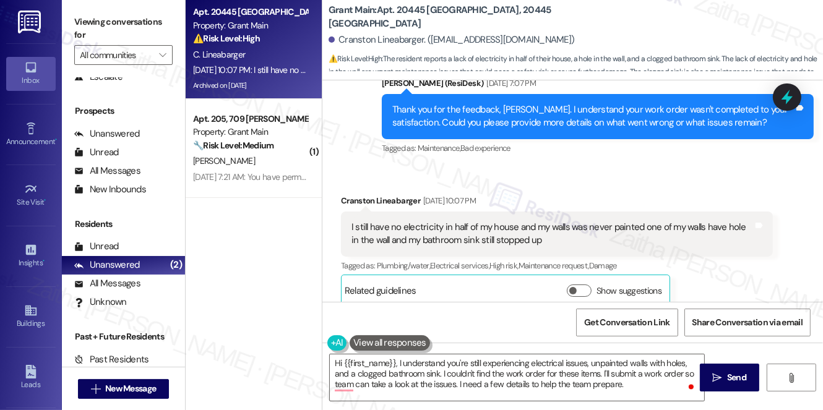
drag, startPoint x: 343, startPoint y: 212, endPoint x: 564, endPoint y: 224, distance: 221.7
click at [564, 224] on div "I still have no electricity in half of my house and my walls was never painted …" at bounding box center [557, 234] width 432 height 45
copy div "I still have no electricity in half of my house and my walls was never painted …"
click at [550, 231] on div "I still have no electricity in half of my house and my walls was never painted …" at bounding box center [551, 234] width 401 height 27
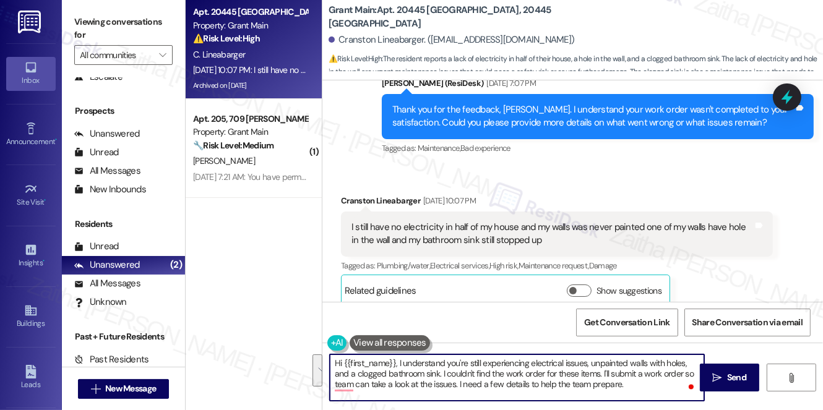
drag, startPoint x: 335, startPoint y: 364, endPoint x: 659, endPoint y: 385, distance: 325.4
click at [659, 385] on textarea "Hi {{first_name}}, I understand you're still experiencing electrical issues, un…" at bounding box center [517, 377] width 374 height 46
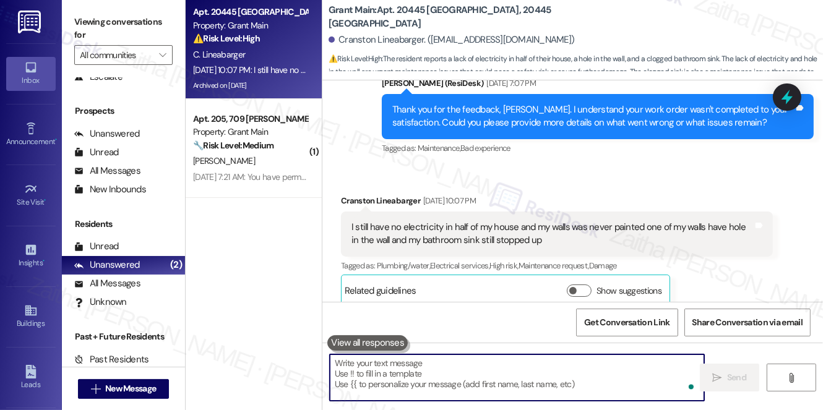
paste textarea "Hi {{first_name}}, thank you for letting me know. I’m sorry you’re still experi…"
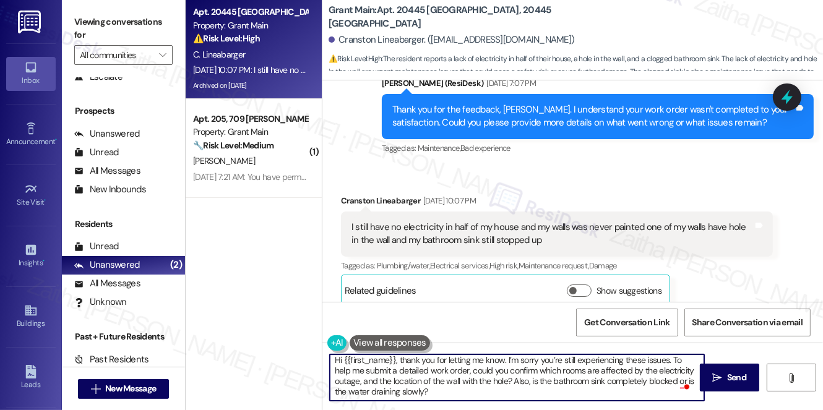
scroll to position [3, 0]
type textarea "Hi {{first_name}}, thank you for letting me know. I’m sorry you’re still experi…"
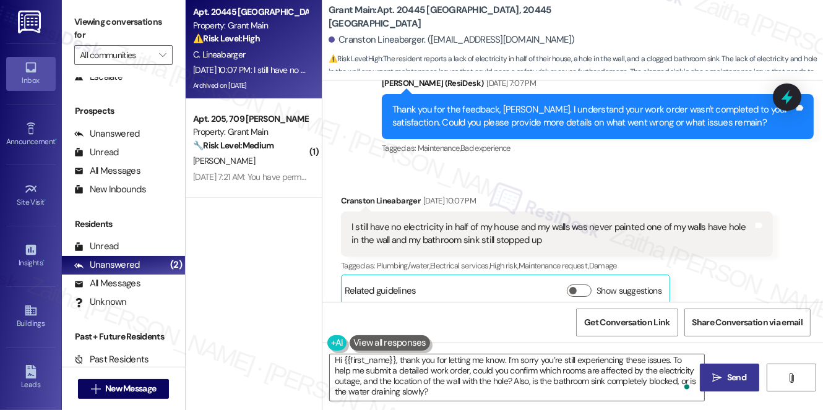
click at [725, 371] on span "Send" at bounding box center [736, 377] width 24 height 13
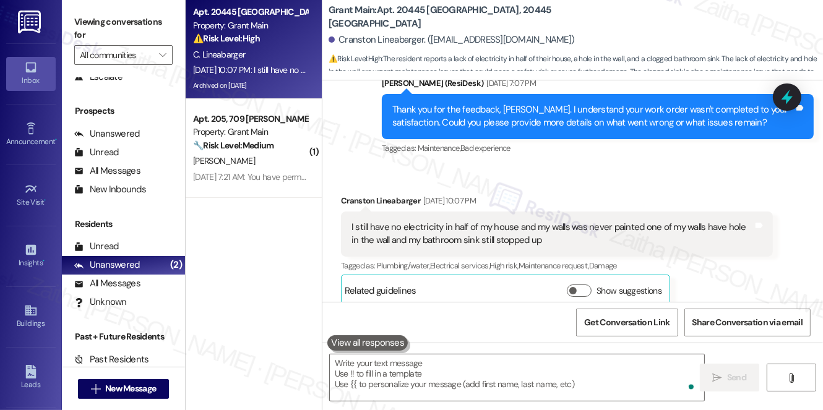
scroll to position [2889, 0]
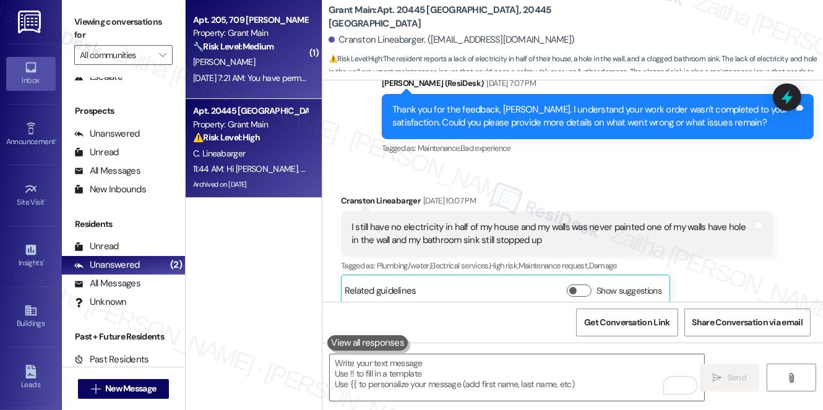
click at [272, 54] on div "Apt. 205, 709 Hazelwood Property: Grant Main 🔧 Risk Level: Medium The resident …" at bounding box center [250, 33] width 117 height 42
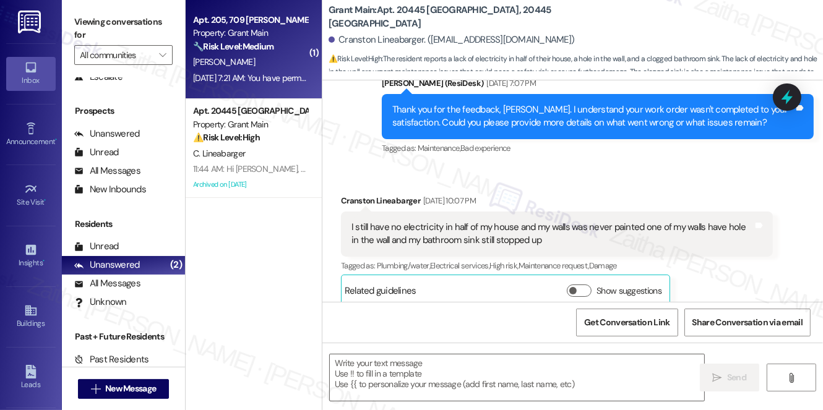
type textarea "Fetching suggested responses. Please feel free to read through the conversation…"
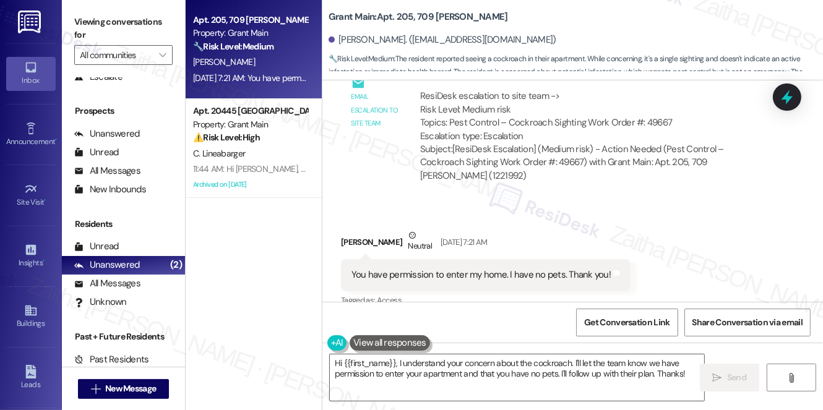
scroll to position [5432, 0]
click at [426, 14] on b "Grant Main: Apt. 205, 709 Hazelwood" at bounding box center [417, 17] width 179 height 13
copy b "709"
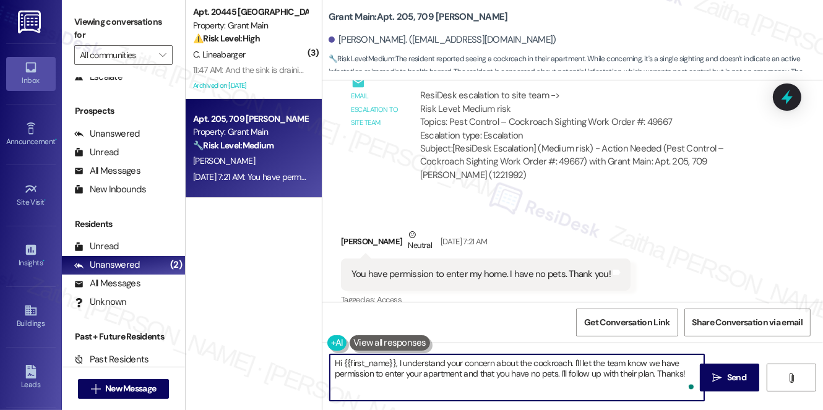
drag, startPoint x: 399, startPoint y: 362, endPoint x: 685, endPoint y: 376, distance: 286.1
click at [685, 376] on textarea "Hi {{first_name}}, I understand your concern about the cockroach. I'll let the …" at bounding box center [517, 377] width 374 height 46
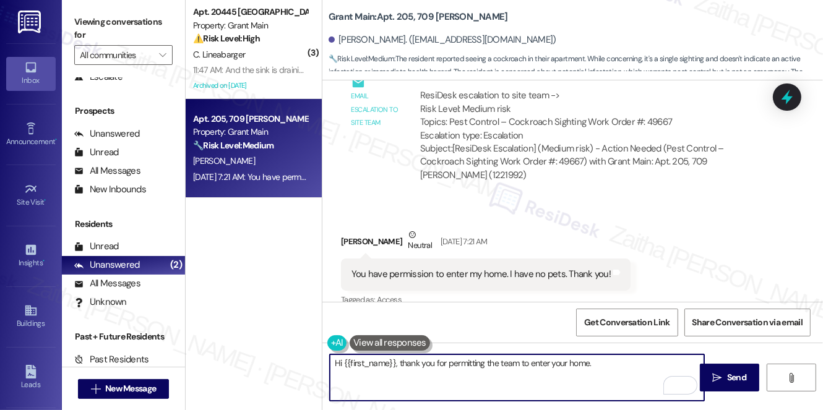
click at [617, 368] on textarea "Hi {{first_name}}, thank you for permitting the team to enter your home." at bounding box center [517, 377] width 374 height 46
type textarea "Hi {{first_name}}, thank you for permitting the team to enter your home. If you…"
drag, startPoint x: 335, startPoint y: 363, endPoint x: 516, endPoint y: 372, distance: 182.1
click at [516, 372] on textarea "Hi {{first_name}}, thank you for permitting the team to enter your home. If you…" at bounding box center [517, 377] width 374 height 46
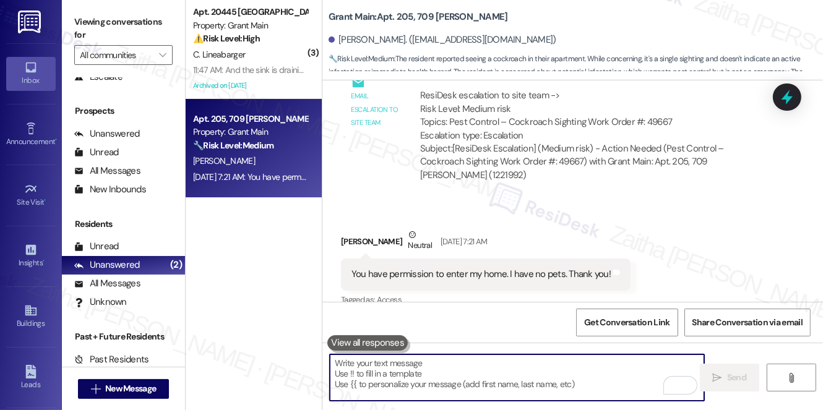
paste textarea "Hi {{first_name}}, thank you for allowing the team to enter your home. If you n…"
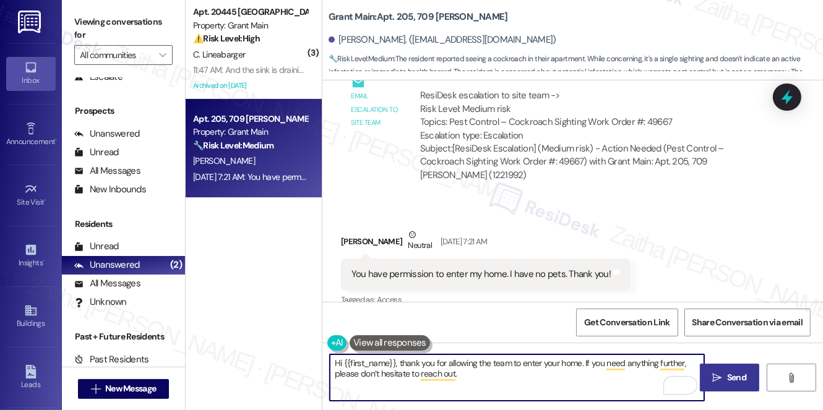
type textarea "Hi {{first_name}}, thank you for allowing the team to enter your home. If you n…"
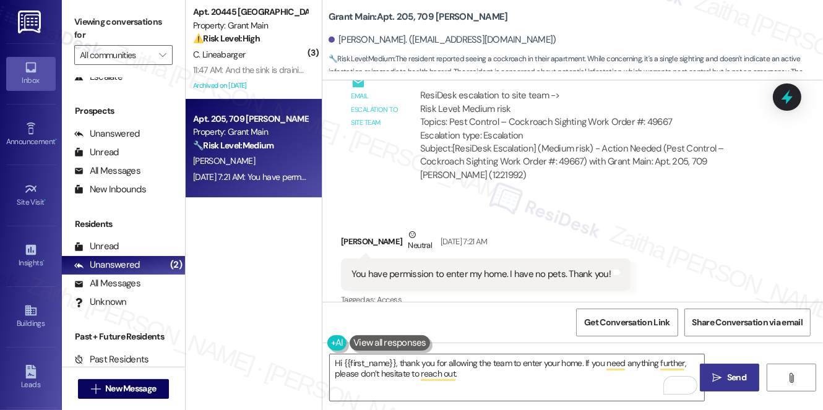
drag, startPoint x: 731, startPoint y: 371, endPoint x: 721, endPoint y: 369, distance: 10.1
click at [731, 371] on span "Send" at bounding box center [736, 377] width 19 height 13
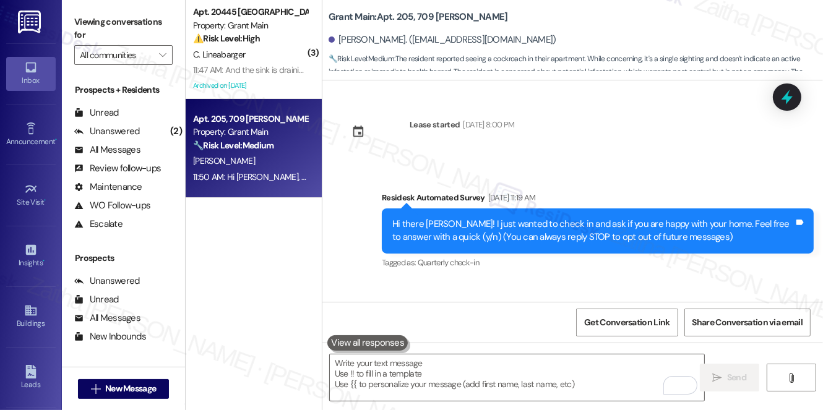
scroll to position [5432, 0]
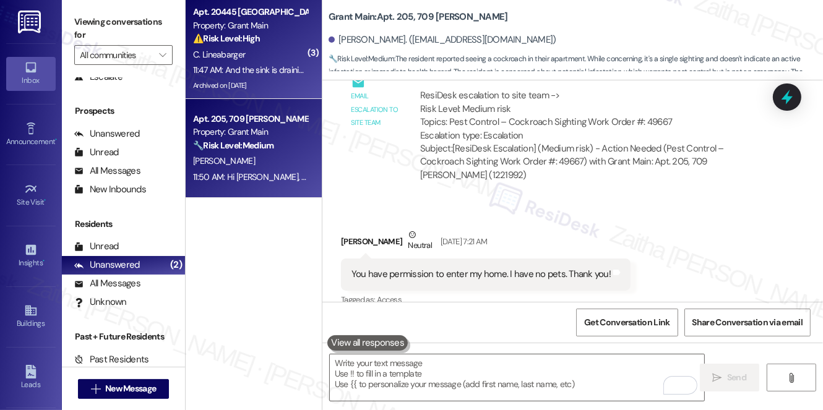
click at [271, 54] on div "C. Lineabarger" at bounding box center [250, 54] width 117 height 15
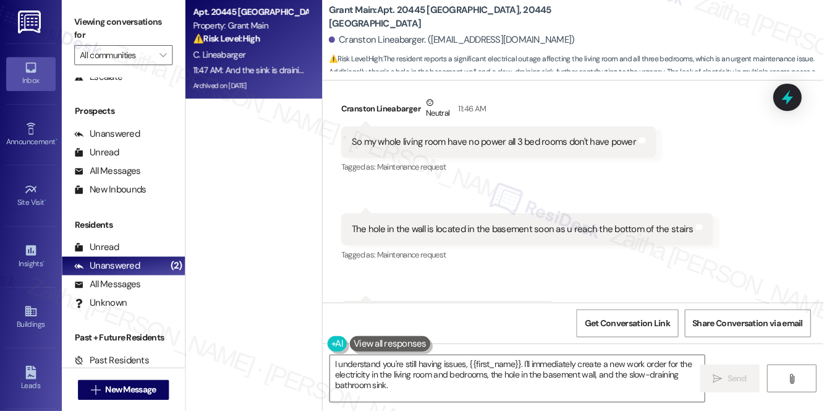
scroll to position [3325, 0]
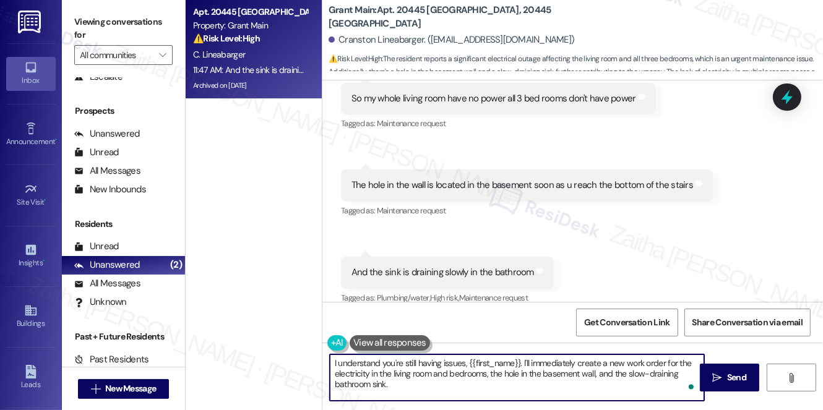
drag, startPoint x: 576, startPoint y: 362, endPoint x: 334, endPoint y: 361, distance: 241.8
click at [333, 361] on textarea "I understand you're still having issues, {{first_name}}. I'll immediately creat…" at bounding box center [517, 377] width 374 height 46
click at [625, 376] on textarea "Thank you for the information. I'll create a new work order for the electricity…" at bounding box center [517, 377] width 374 height 46
paste textarea "Do we have your permission to enter during your absence? Do you have pets that …"
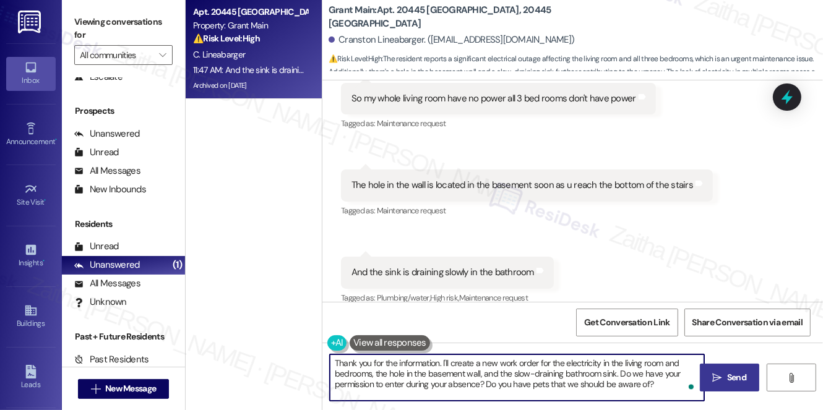
type textarea "Thank you for the information. I'll create a new work order for the electricity…"
click at [735, 375] on span "Send" at bounding box center [736, 377] width 19 height 13
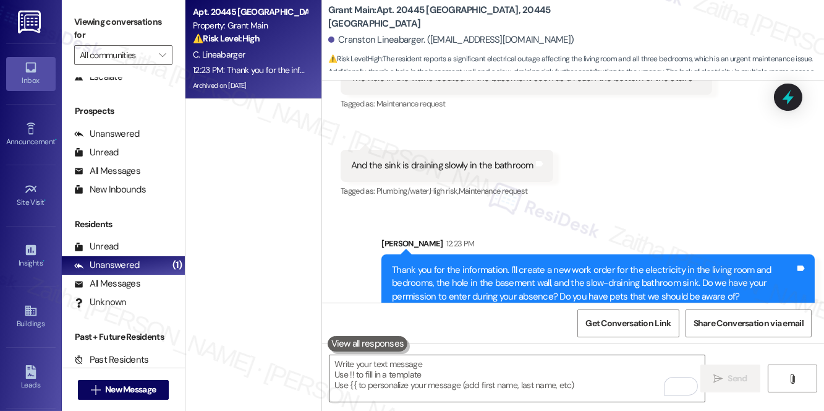
scroll to position [3437, 0]
